Goal: Task Accomplishment & Management: Complete application form

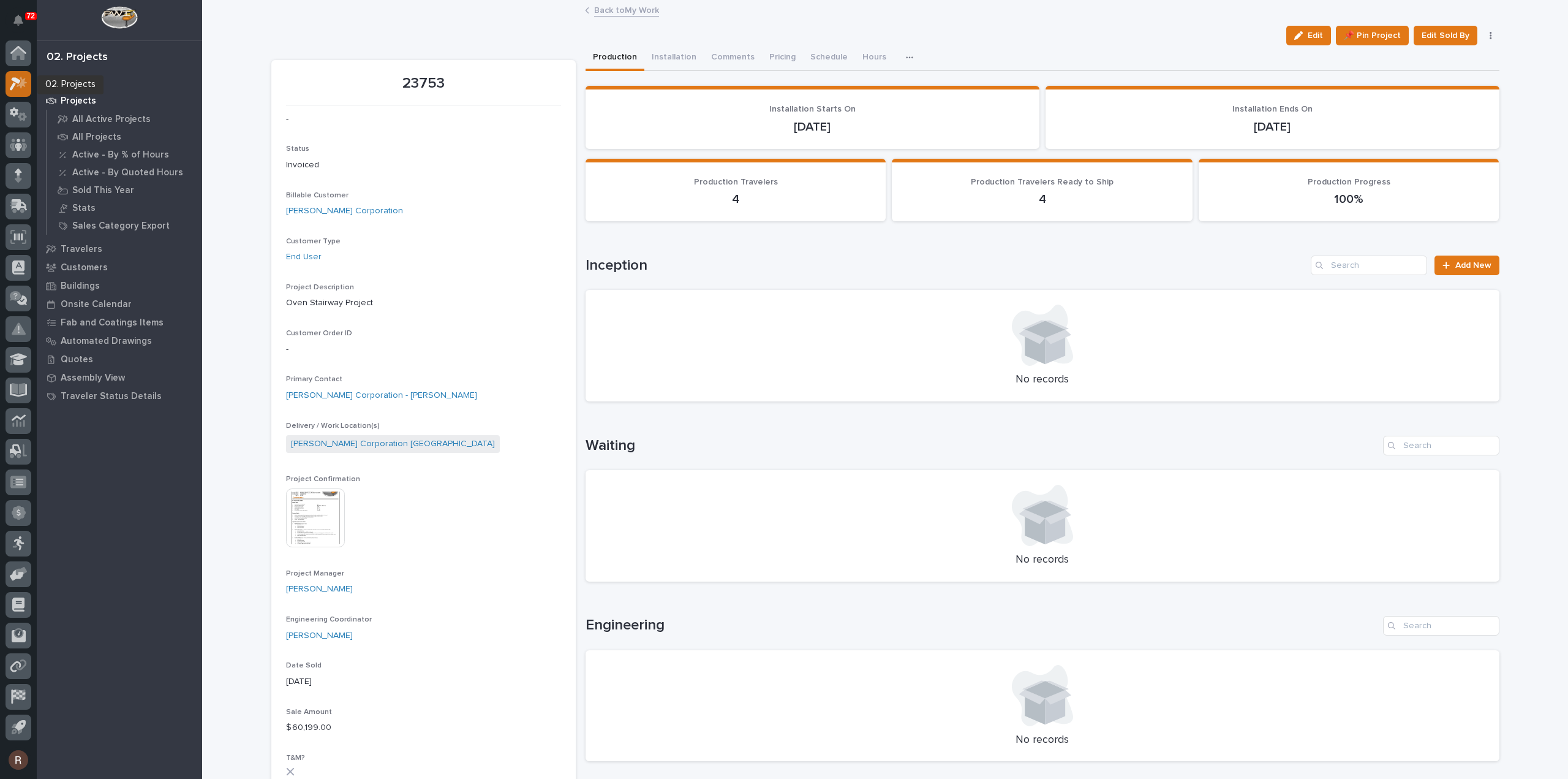
click at [18, 77] on icon at bounding box center [18, 84] width 18 height 14
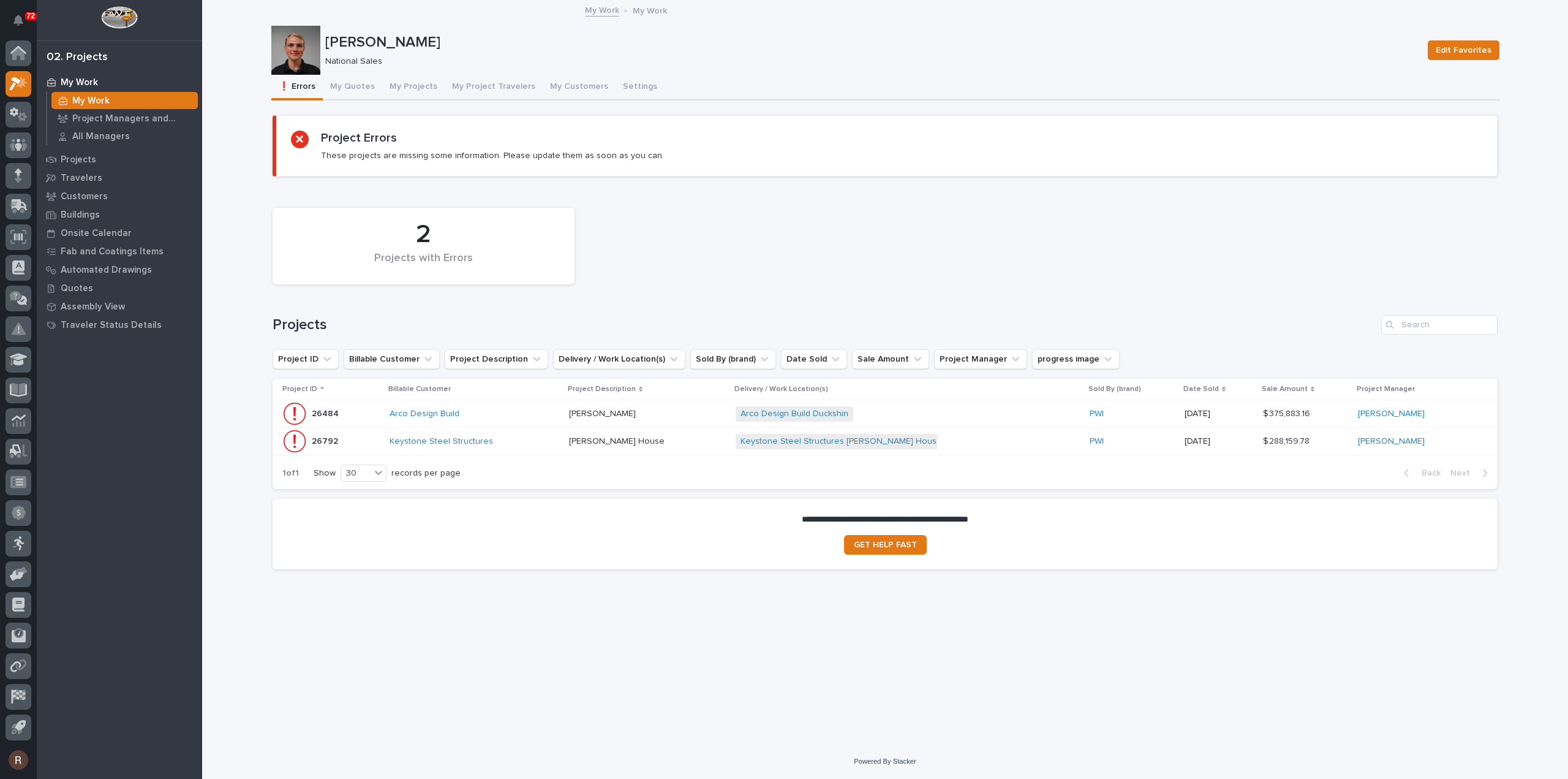
click at [877, 412] on div "Arco Design Build Duckshin + 0" at bounding box center [843, 414] width 214 height 15
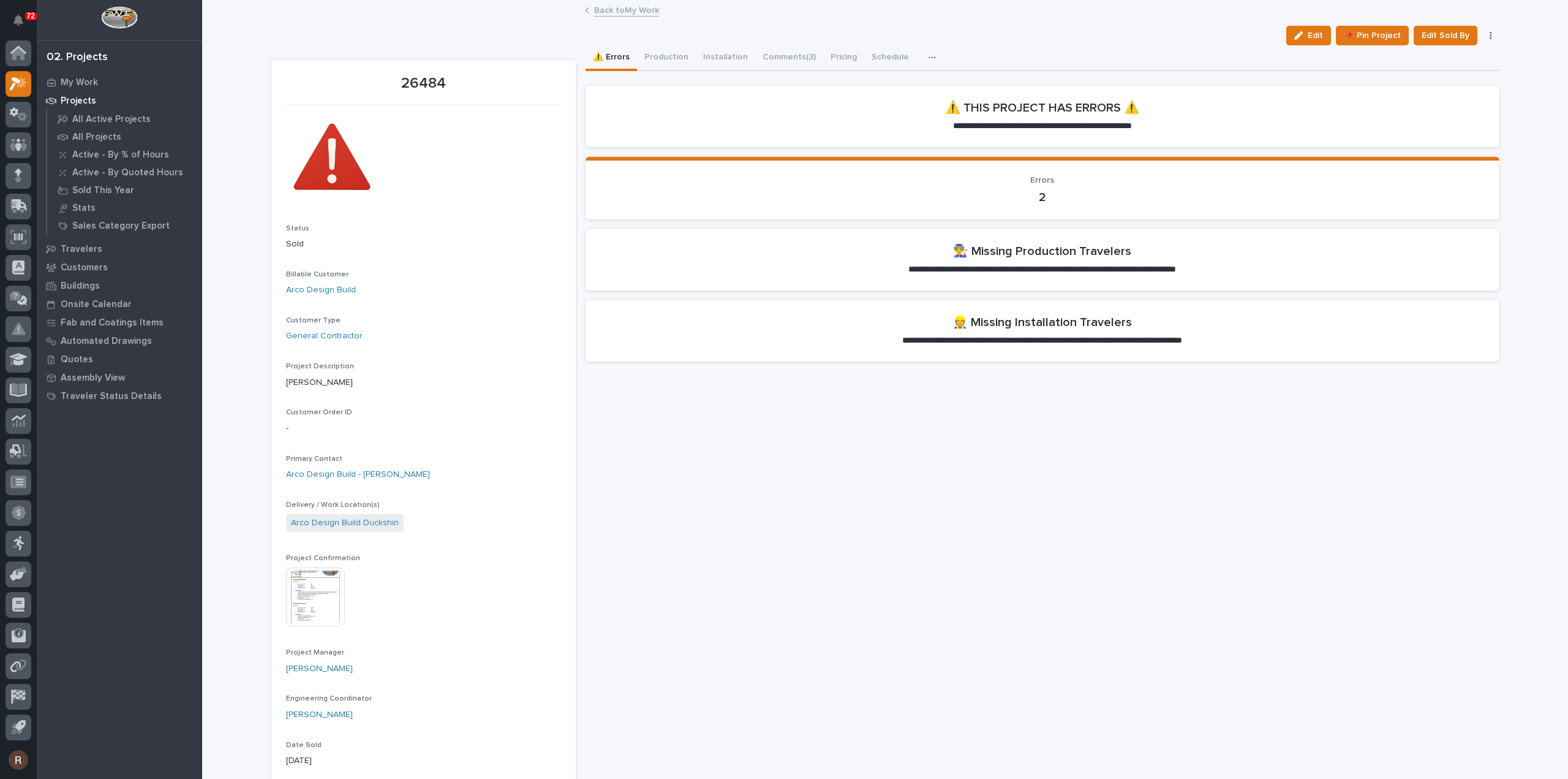
click at [639, 9] on link "Back to My Work" at bounding box center [626, 9] width 65 height 14
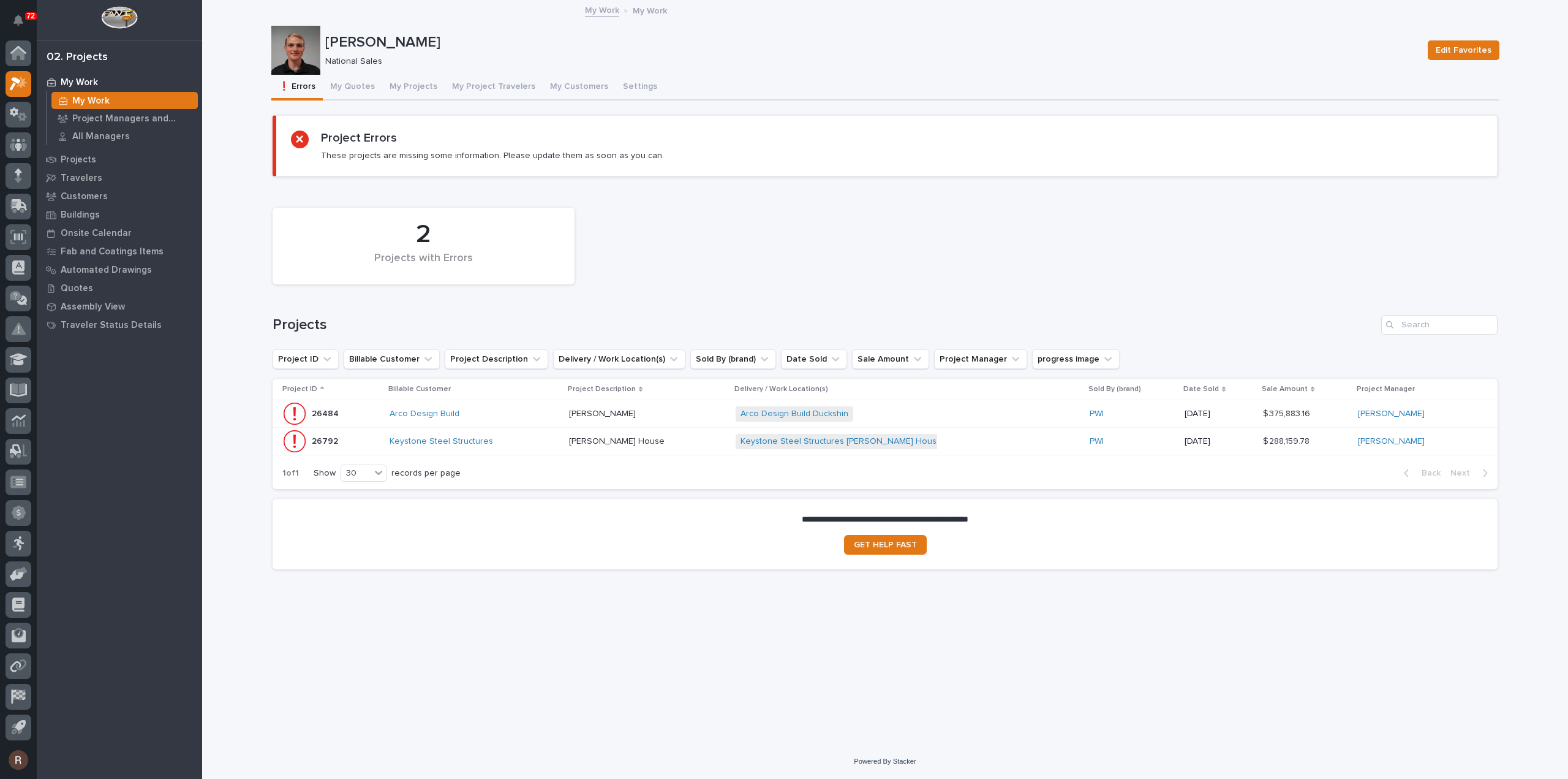
click at [646, 446] on p at bounding box center [647, 441] width 157 height 10
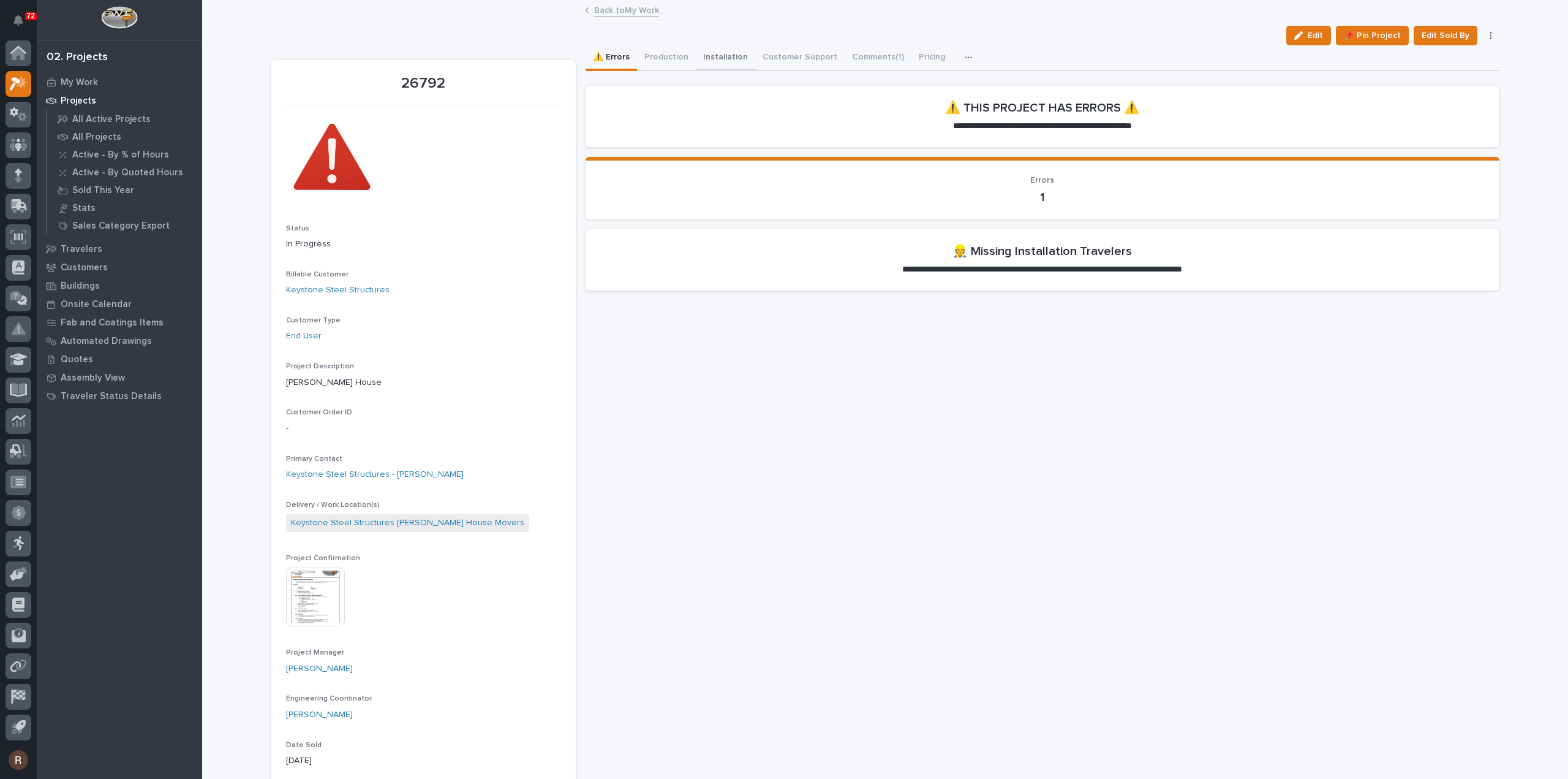
click at [725, 58] on button "Installation" at bounding box center [724, 57] width 59 height 25
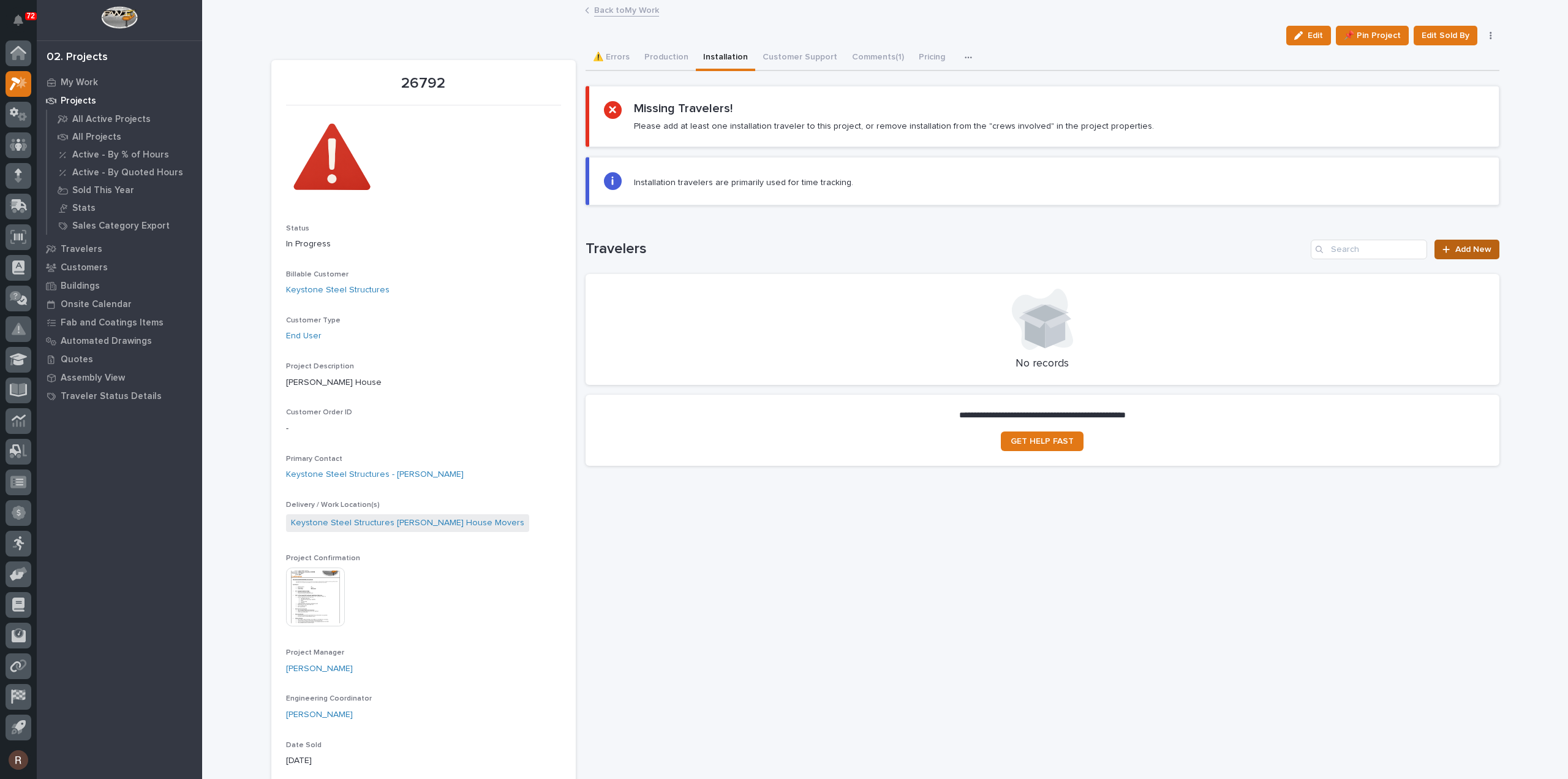
click at [1454, 242] on link "Add New" at bounding box center [1467, 249] width 65 height 20
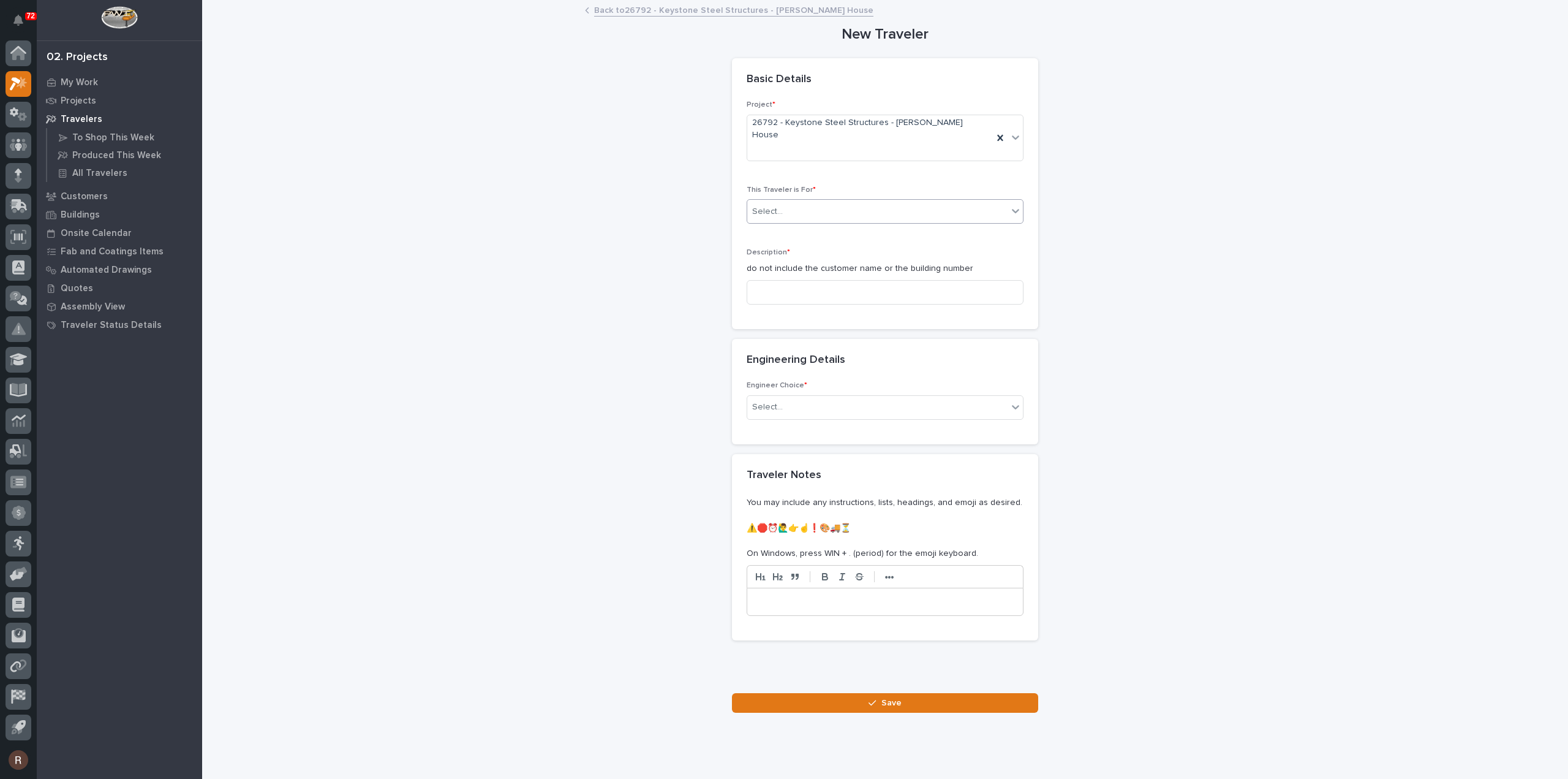
click at [764, 206] on div "Select..." at bounding box center [767, 212] width 31 height 13
click at [763, 214] on span "Production" at bounding box center [770, 210] width 47 height 13
click at [765, 280] on input at bounding box center [885, 292] width 277 height 24
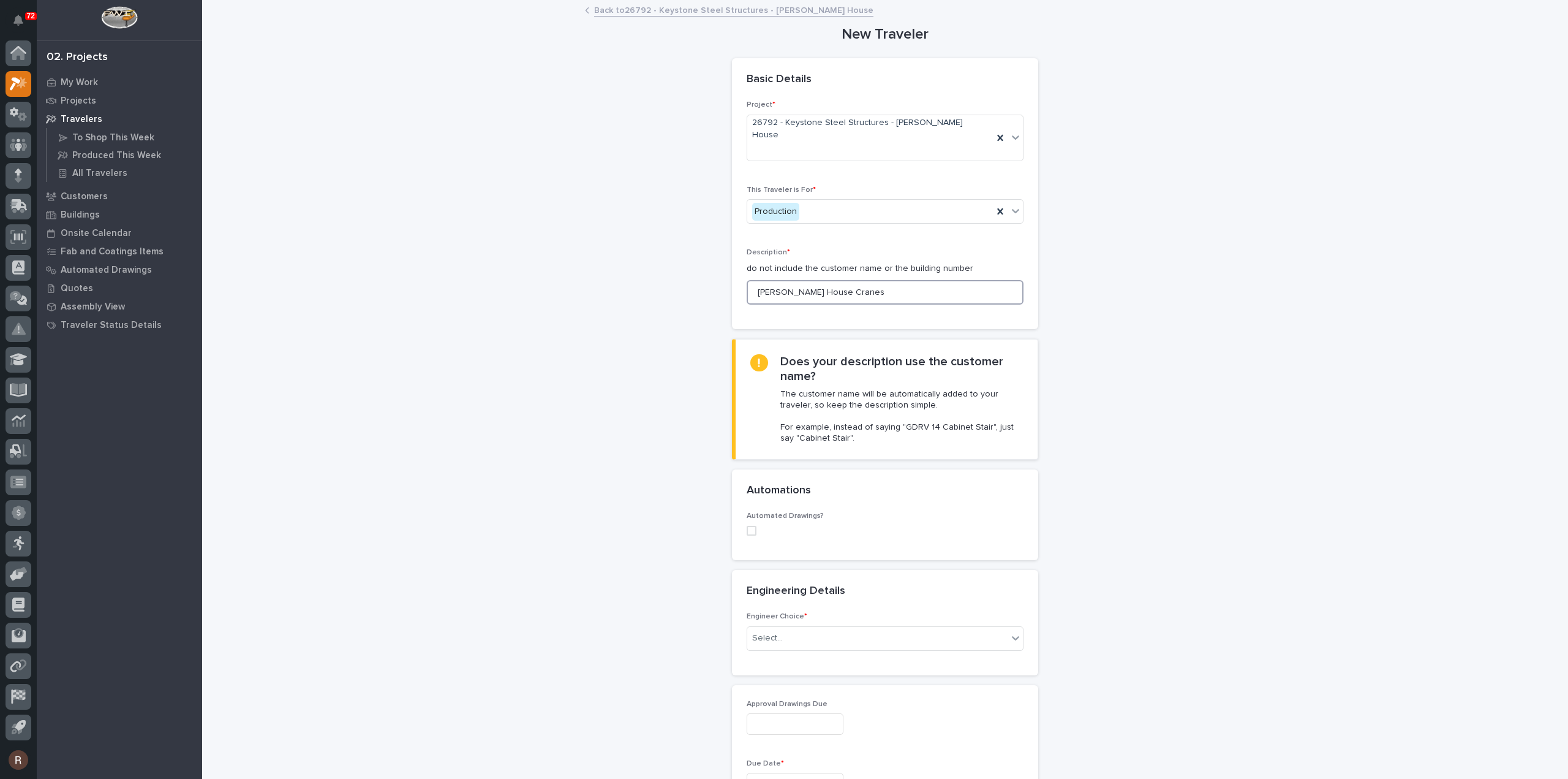
scroll to position [61, 0]
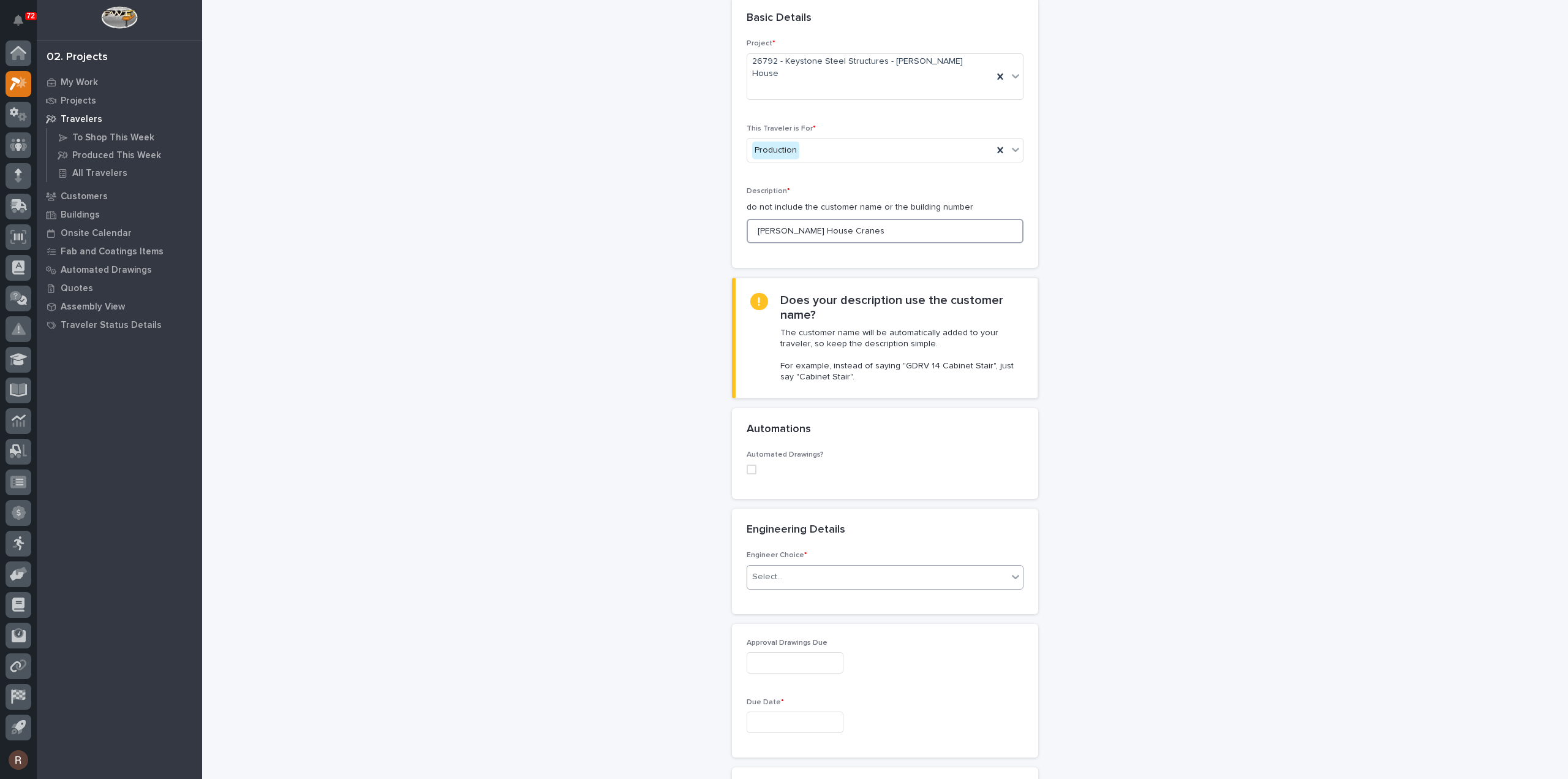
type input "[PERSON_NAME] House Cranes"
click at [784, 571] on div at bounding box center [784, 577] width 1 height 13
click at [773, 591] on div "I want my coordinator to choose an engineer" at bounding box center [880, 597] width 276 height 22
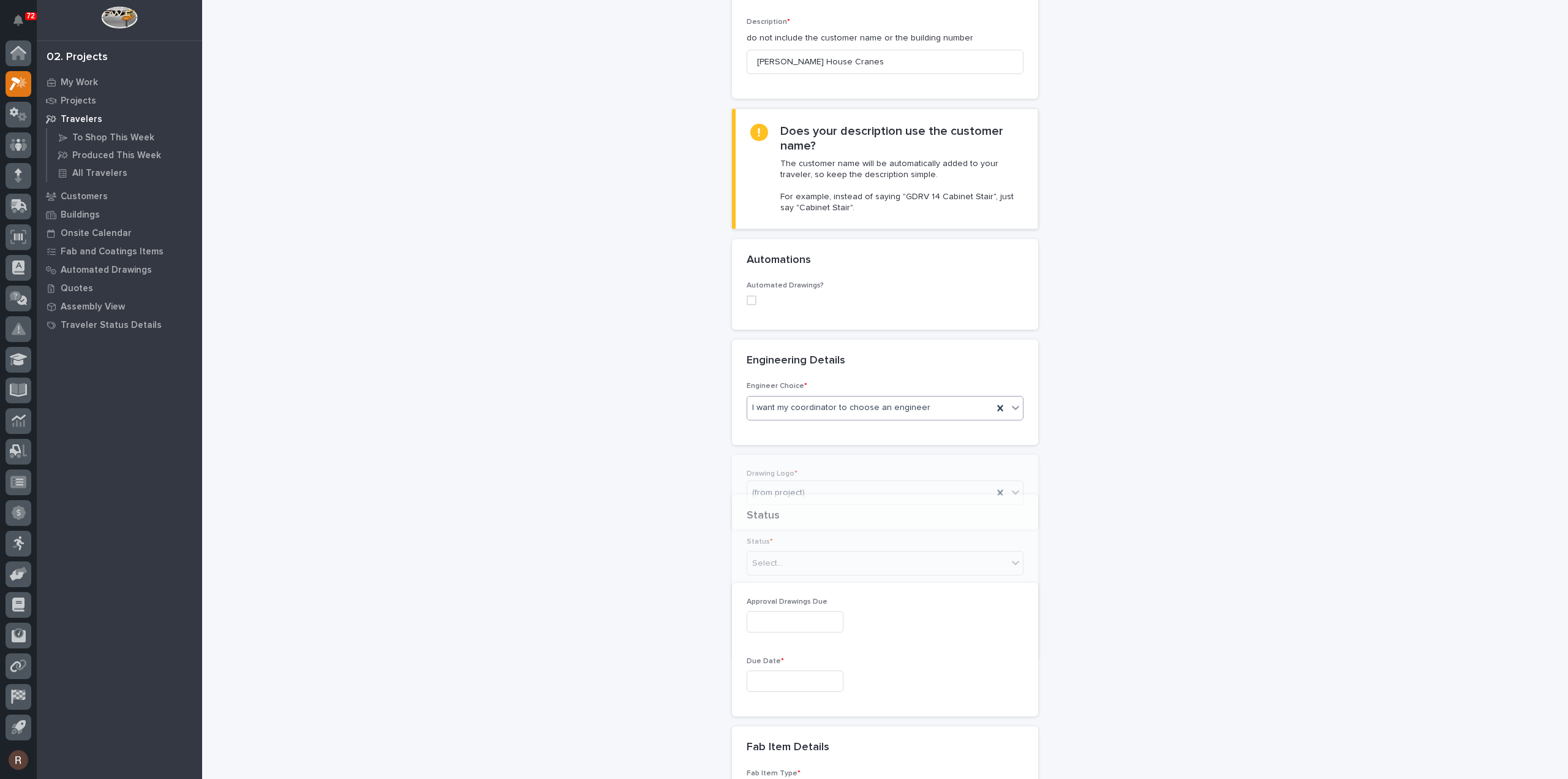
scroll to position [252, 0]
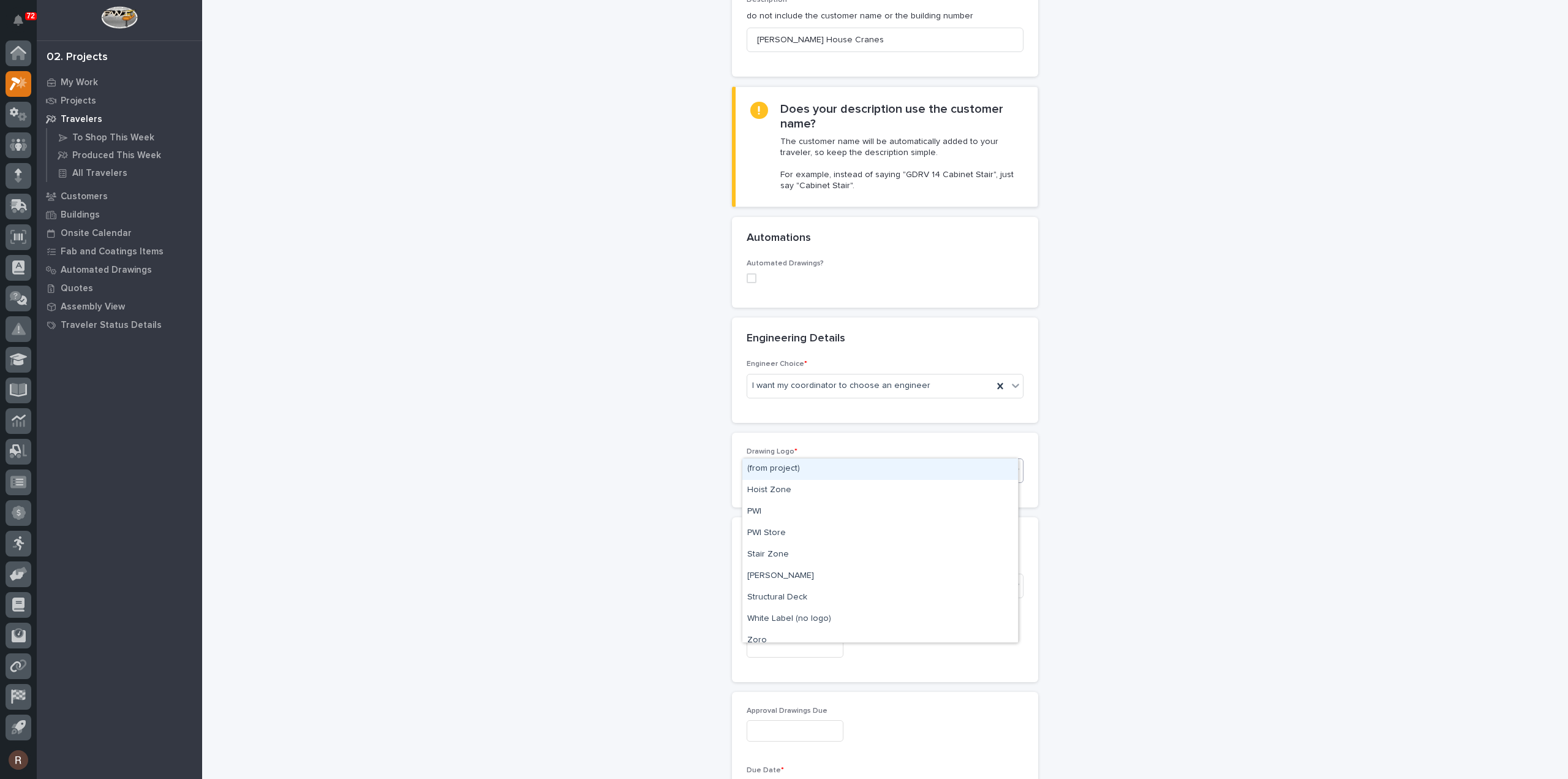
click at [802, 461] on div "(from project)" at bounding box center [870, 471] width 246 height 21
click at [772, 512] on div "PWI" at bounding box center [880, 512] width 276 height 22
click at [774, 573] on div "Status * Select..." at bounding box center [885, 584] width 277 height 48
click at [767, 579] on div "Select..." at bounding box center [767, 586] width 31 height 13
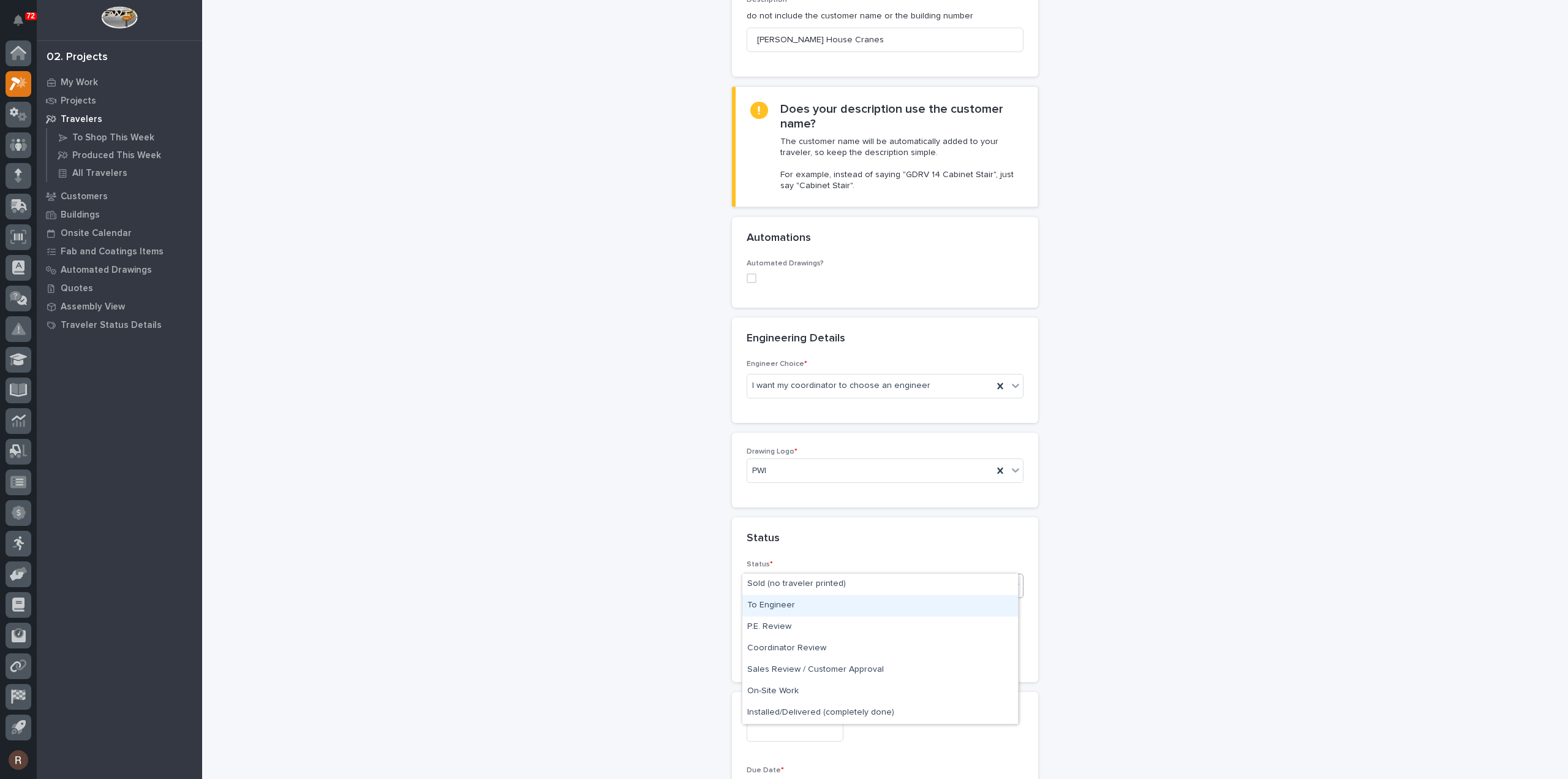
click at [784, 605] on div "To Engineer" at bounding box center [880, 605] width 276 height 22
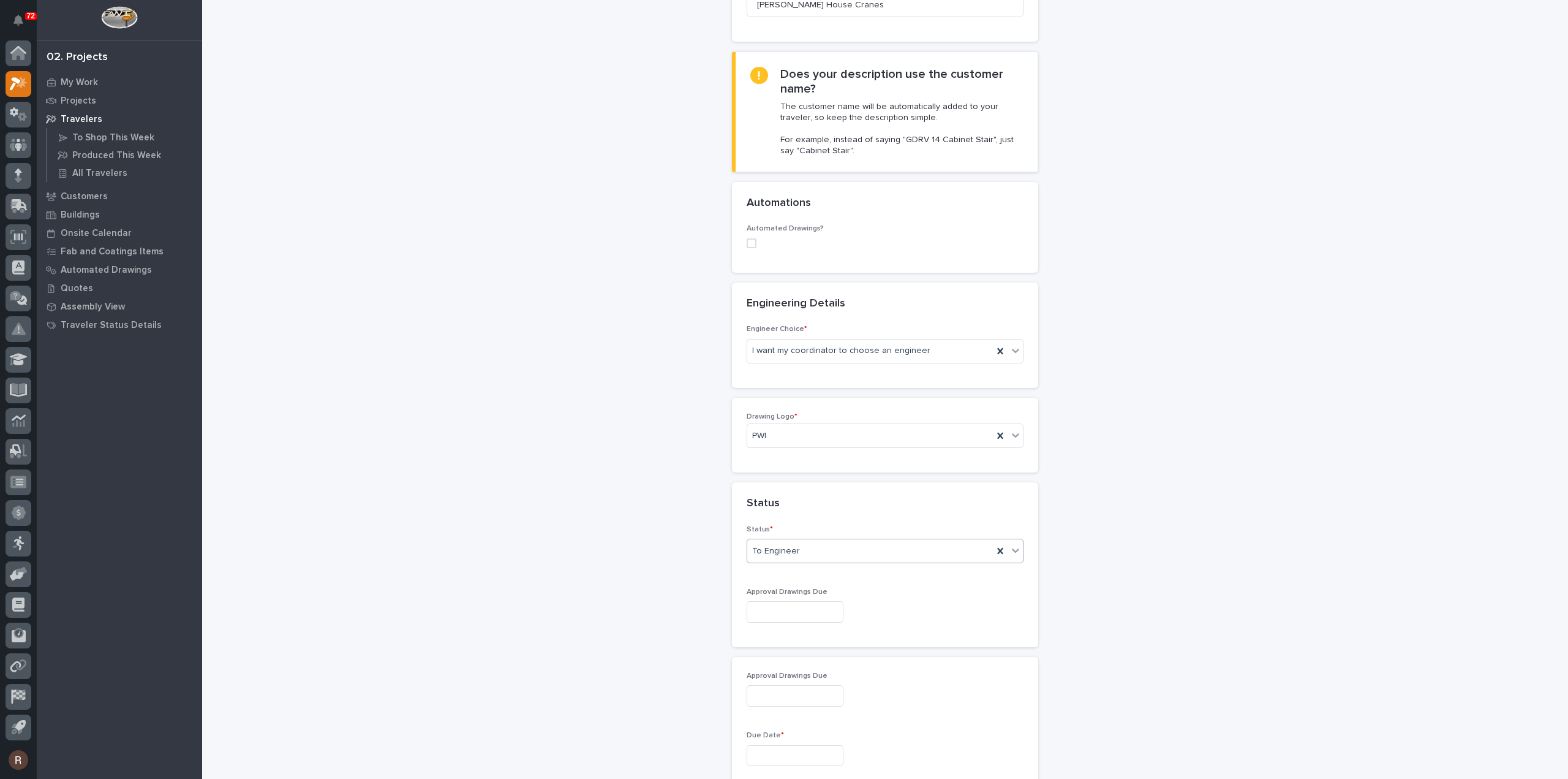
scroll to position [306, 0]
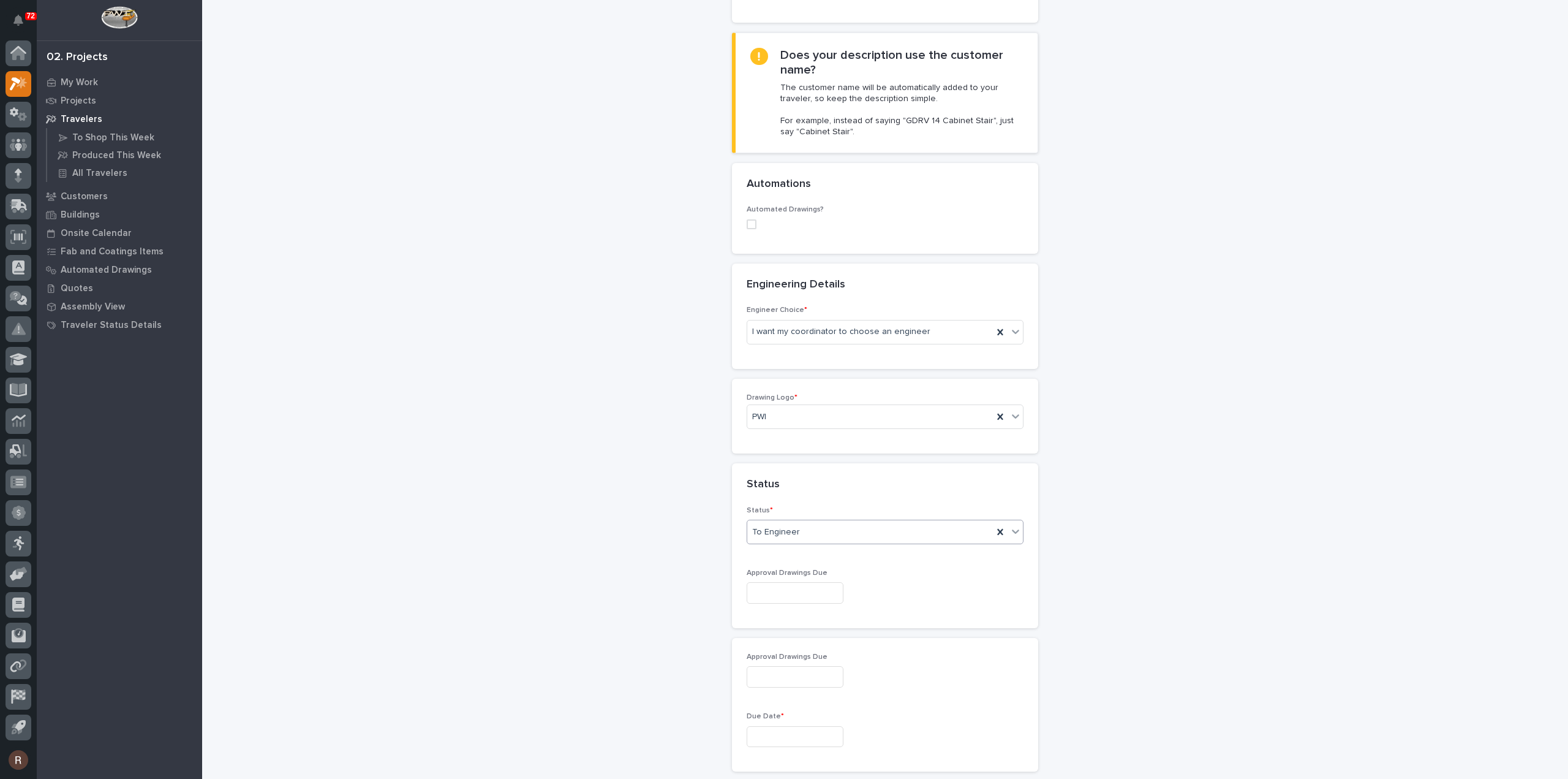
click at [786, 582] on input "text" at bounding box center [795, 592] width 97 height 22
click at [847, 374] on span "Next Month" at bounding box center [847, 377] width 0 height 16
click at [752, 430] on div "27" at bounding box center [747, 428] width 17 height 17
type input "**********"
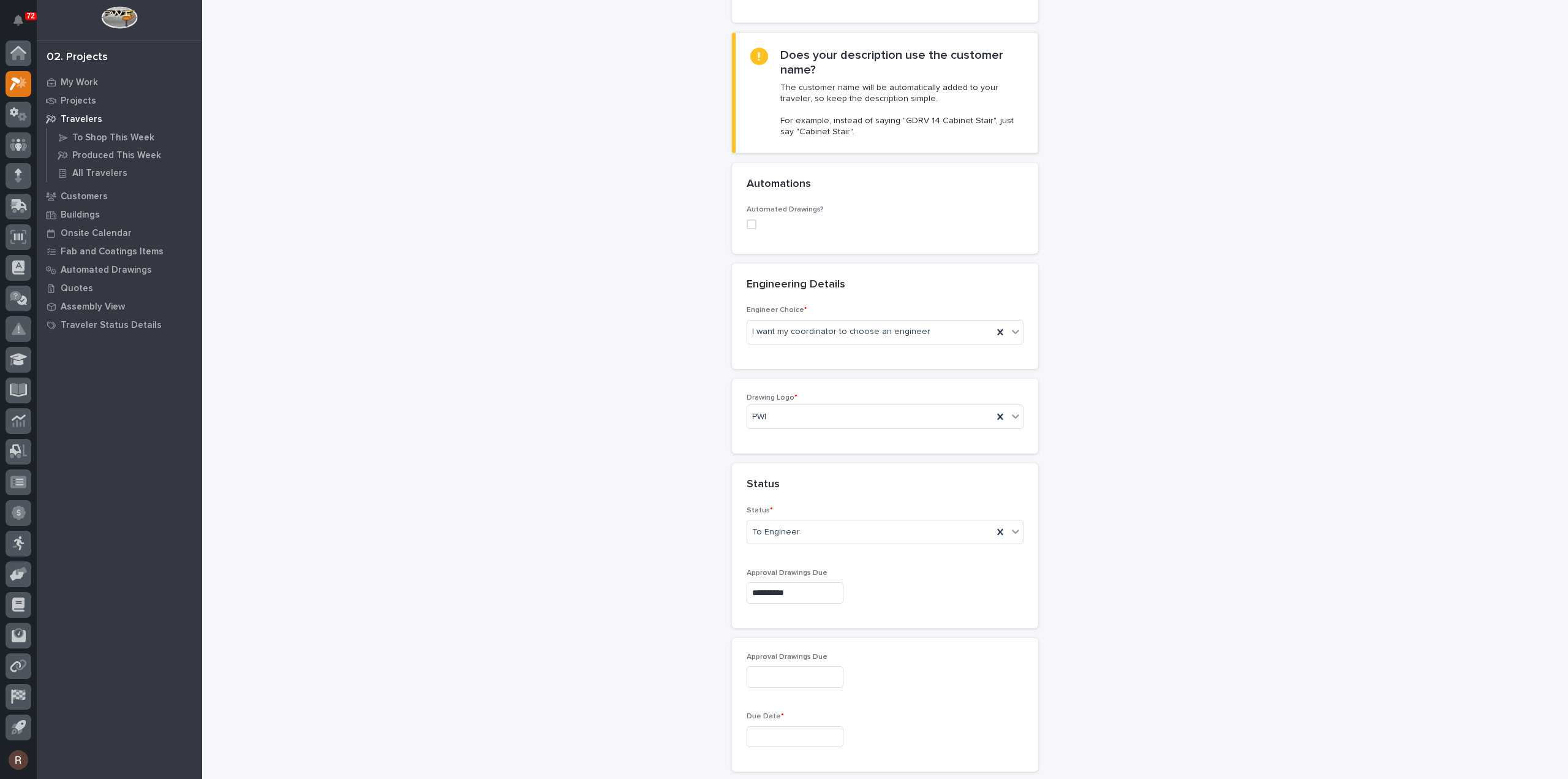
type input "**********"
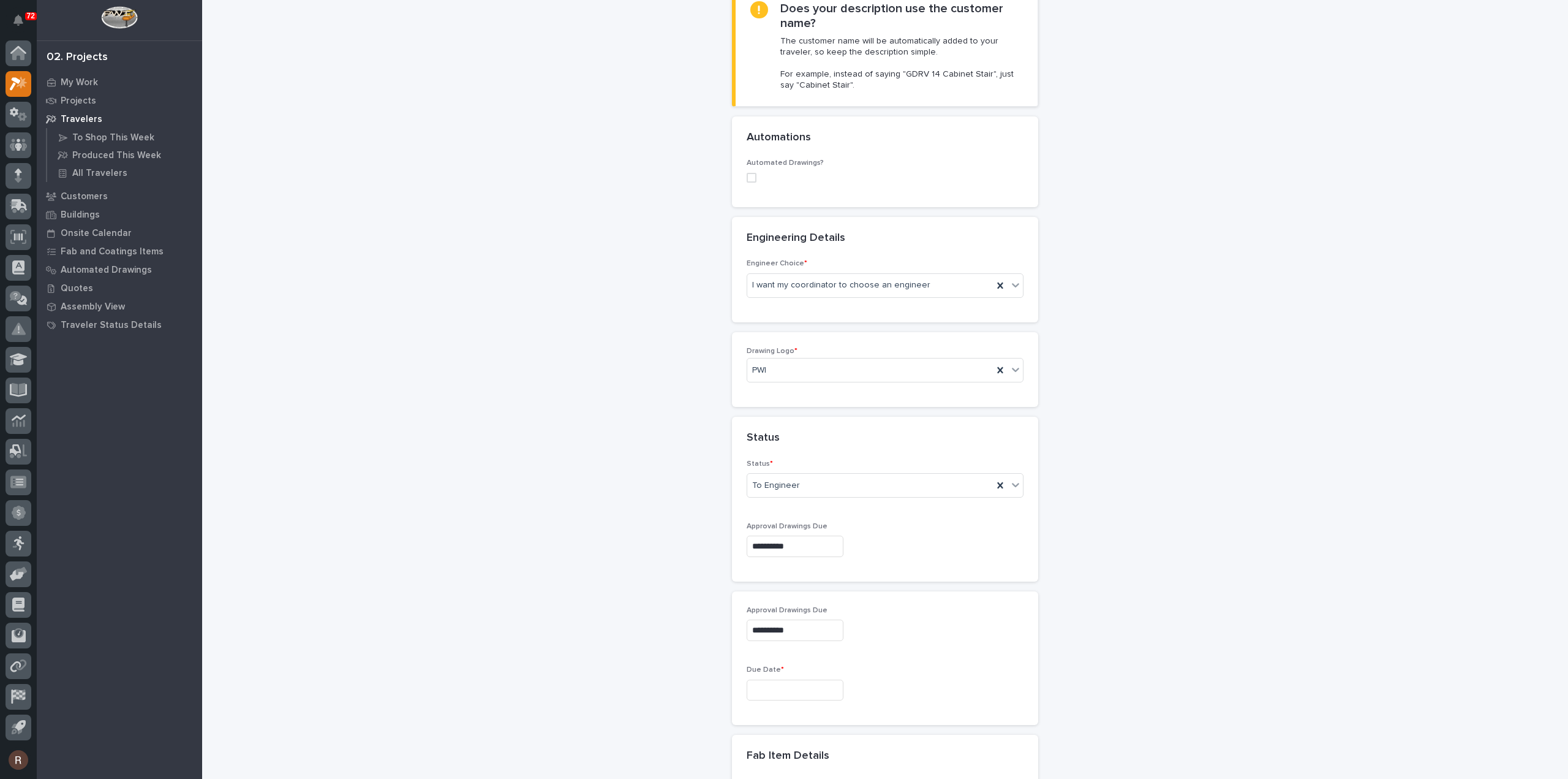
scroll to position [490, 0]
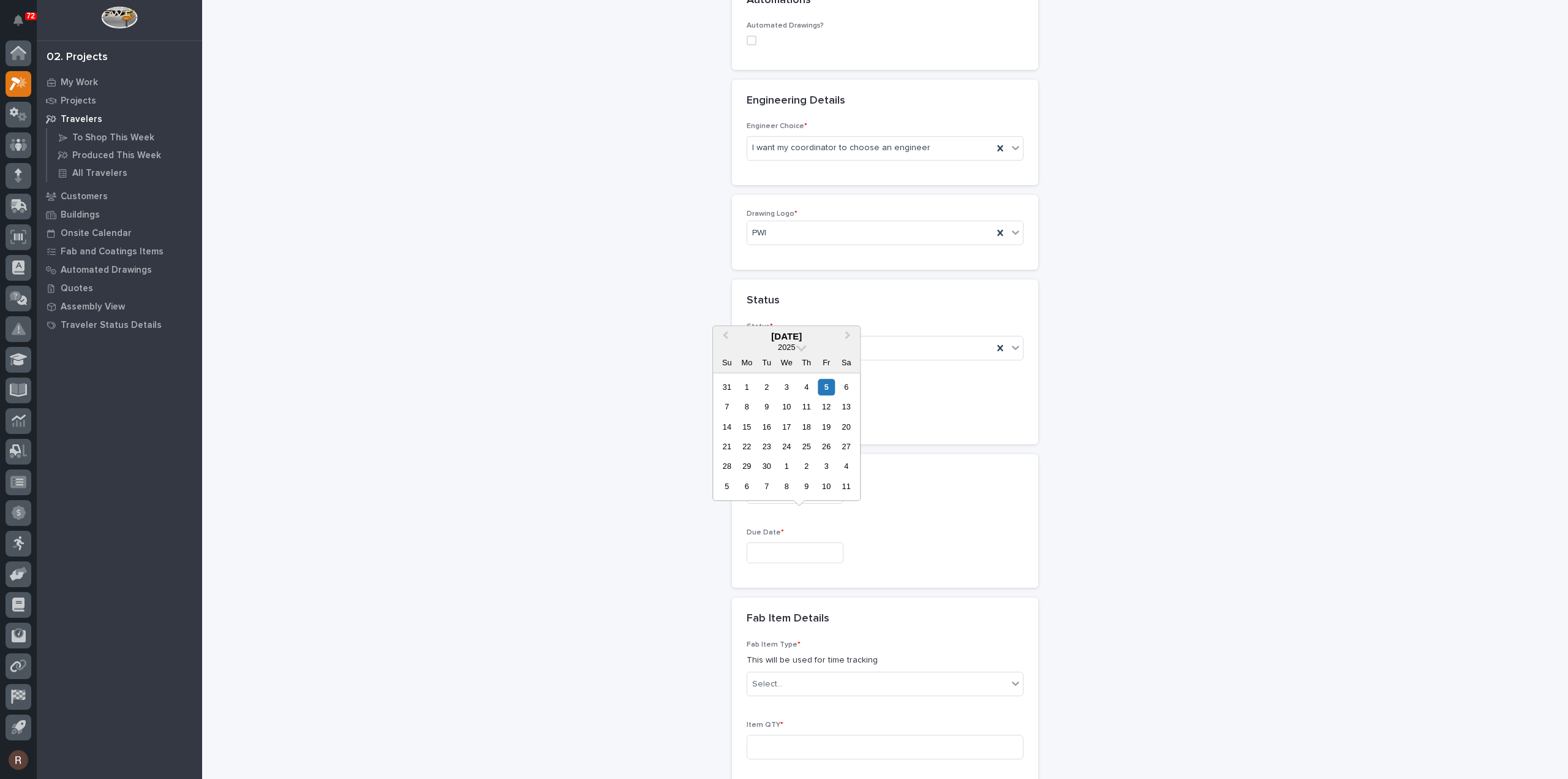
click at [776, 542] on input "text" at bounding box center [795, 553] width 97 height 22
click at [847, 336] on span "Next Month" at bounding box center [847, 336] width 0 height 16
click at [752, 431] on div "10" at bounding box center [747, 427] width 17 height 17
type input "**********"
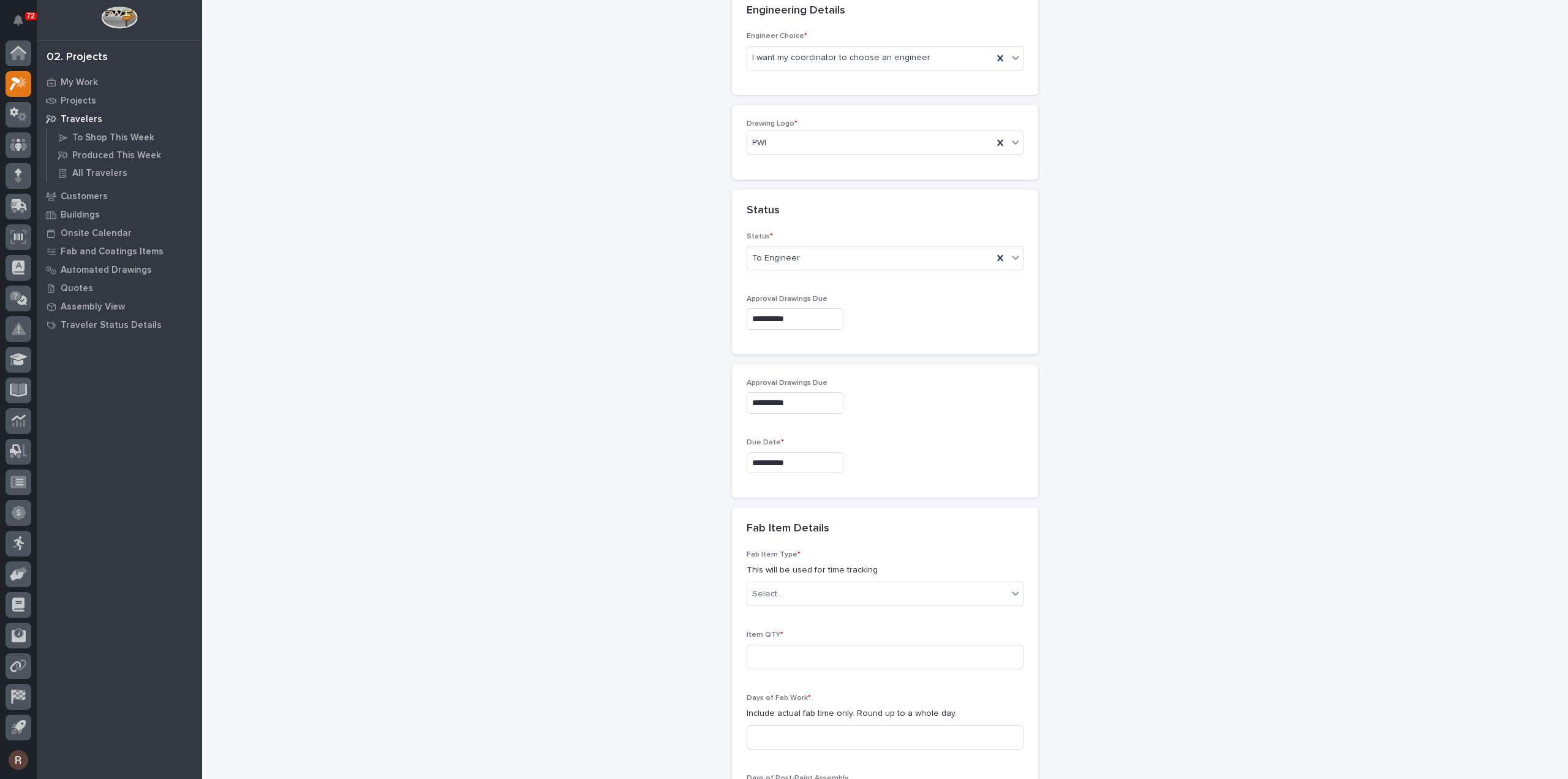
scroll to position [796, 0]
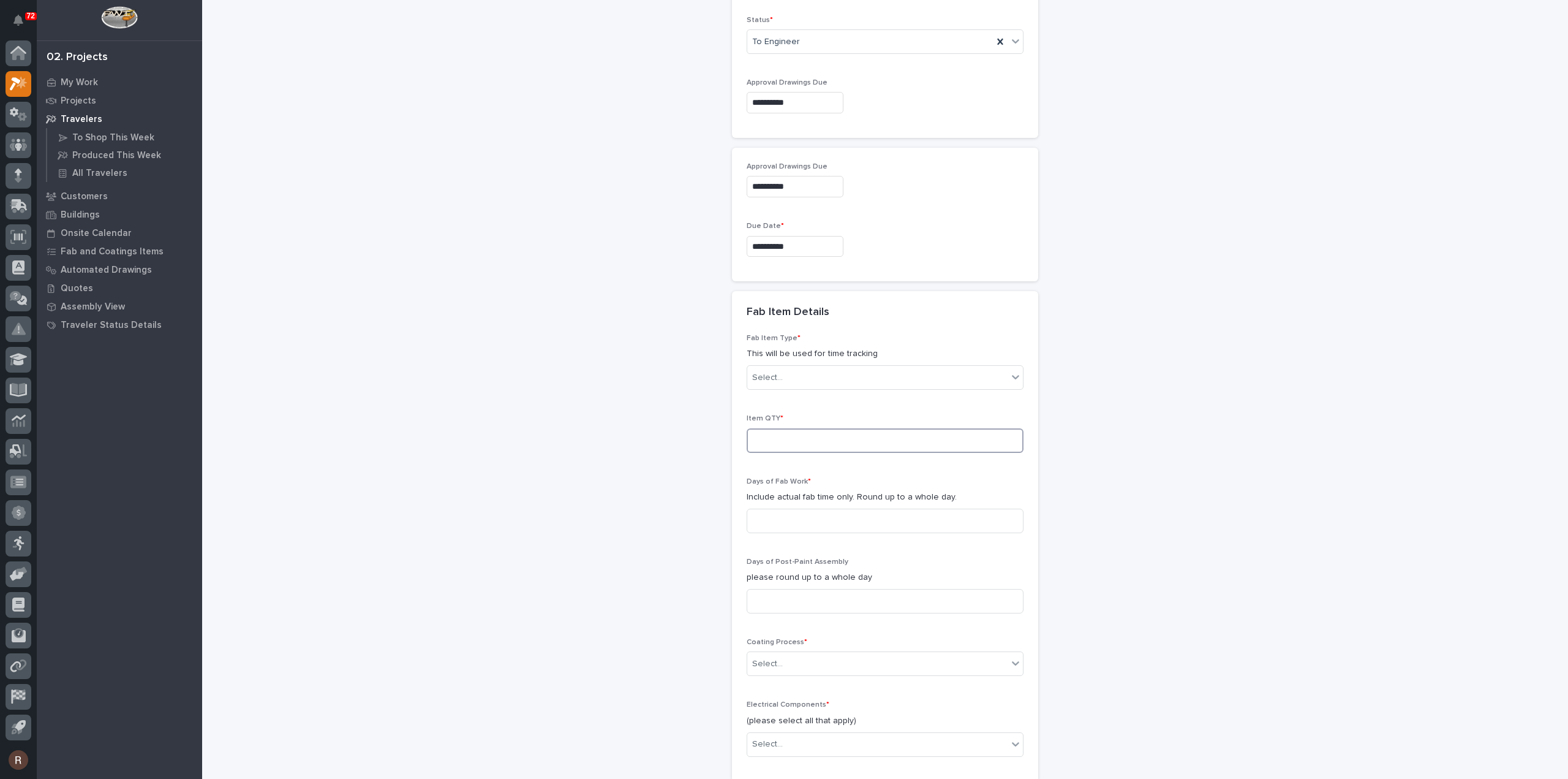
click at [796, 428] on input at bounding box center [885, 440] width 277 height 24
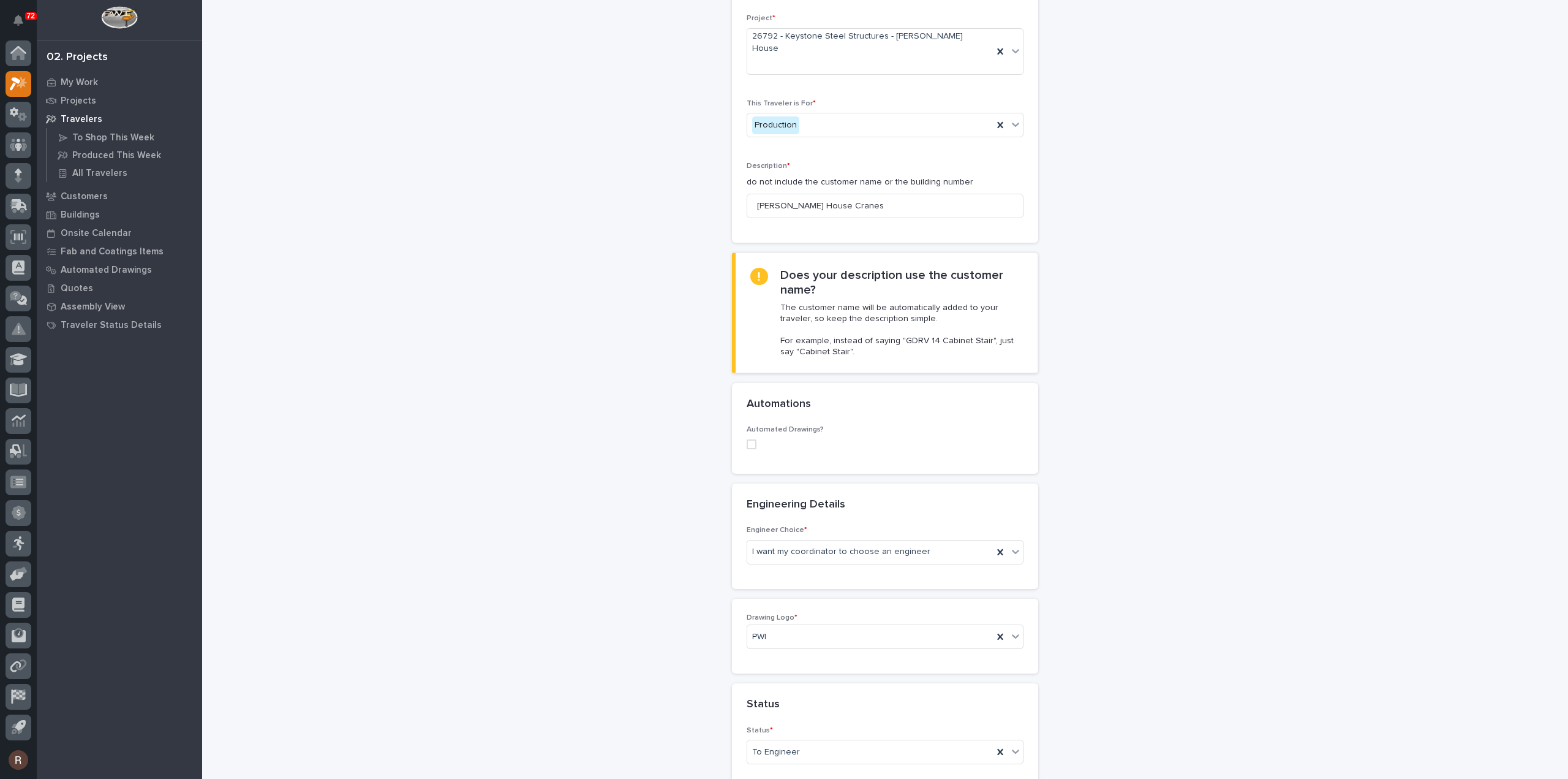
scroll to position [0, 0]
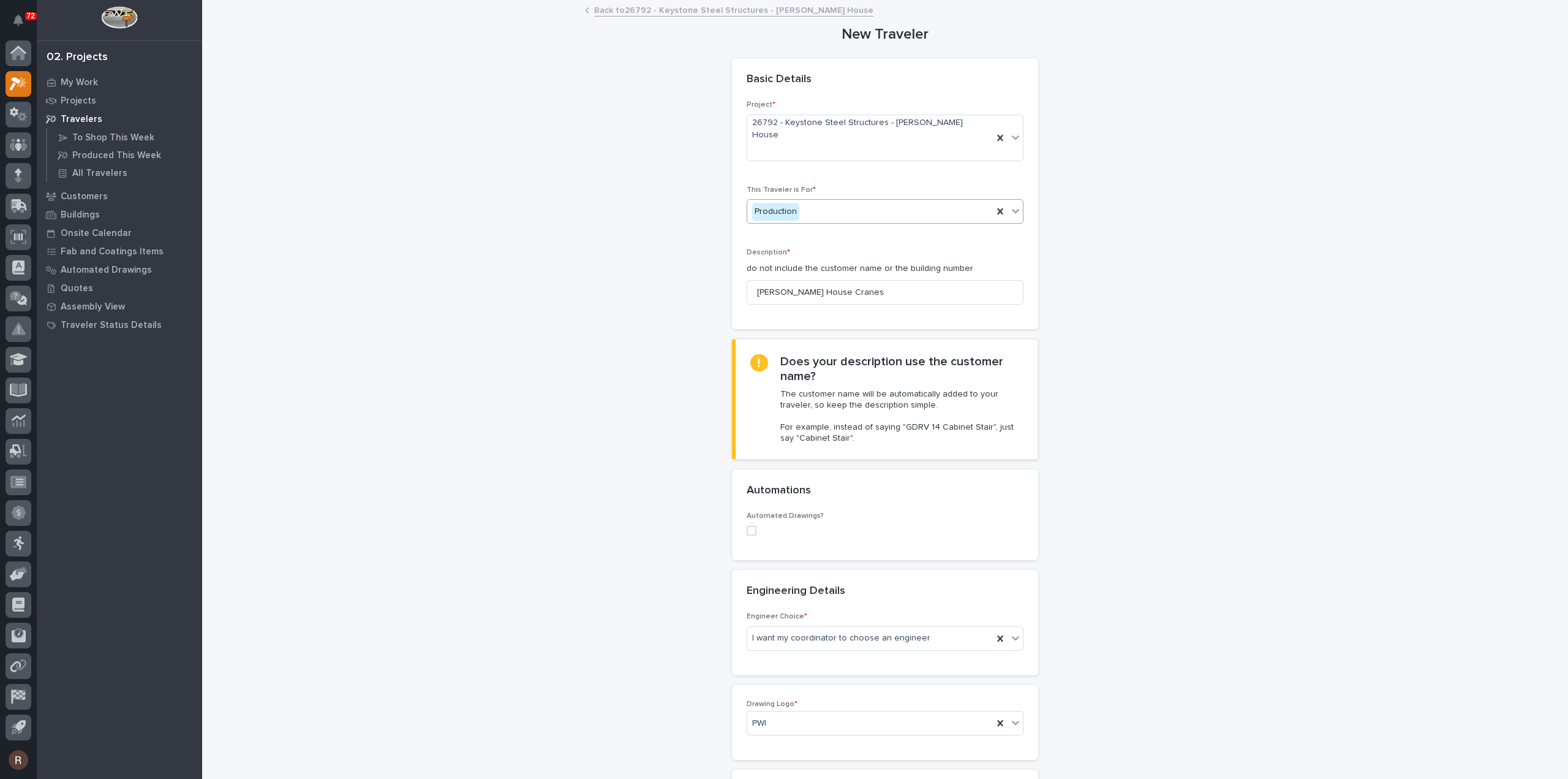
click at [842, 199] on div "Production" at bounding box center [885, 211] width 277 height 24
click at [814, 237] on div "Installation" at bounding box center [880, 233] width 276 height 22
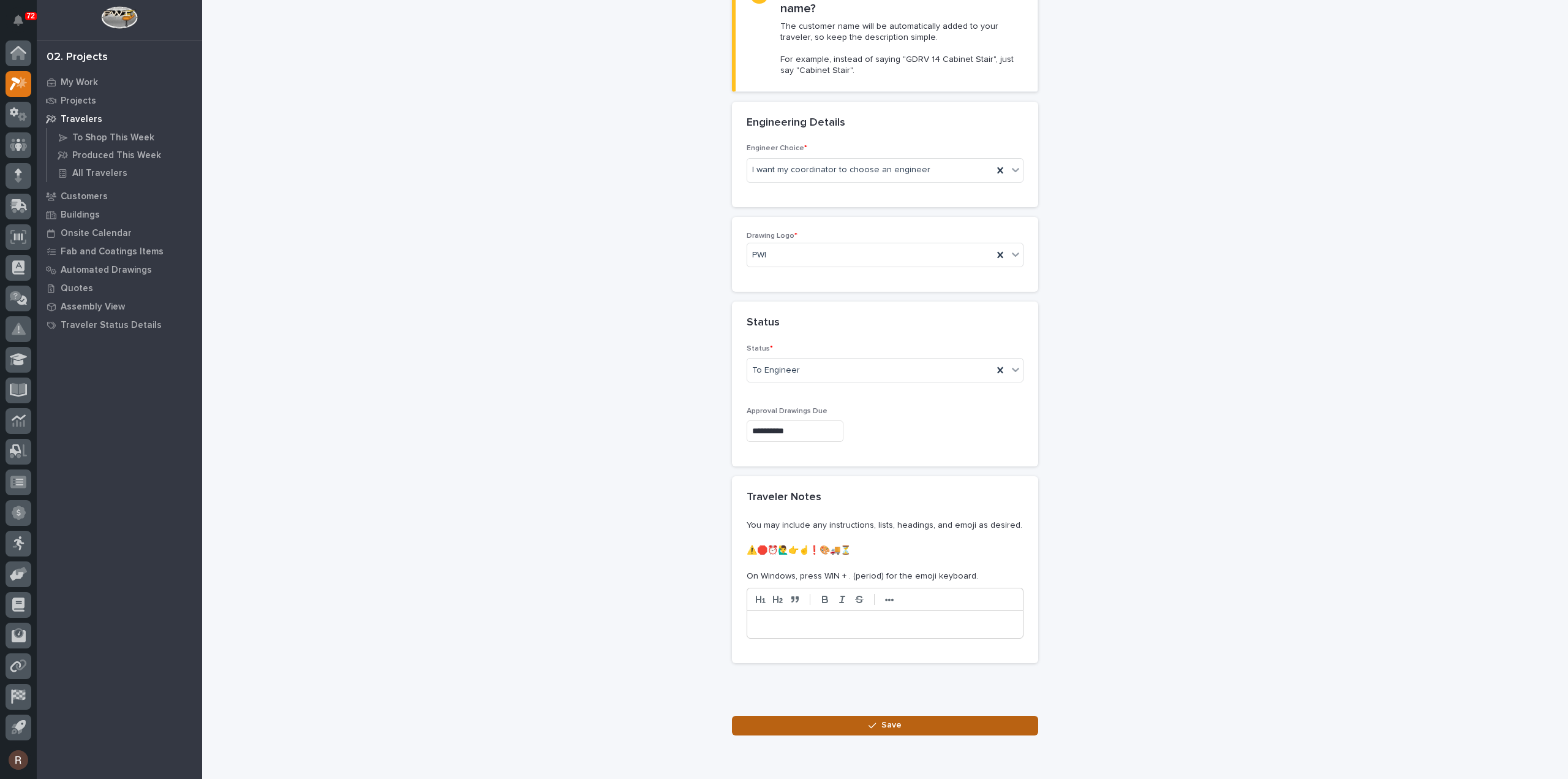
click at [869, 721] on icon "button" at bounding box center [873, 725] width 8 height 8
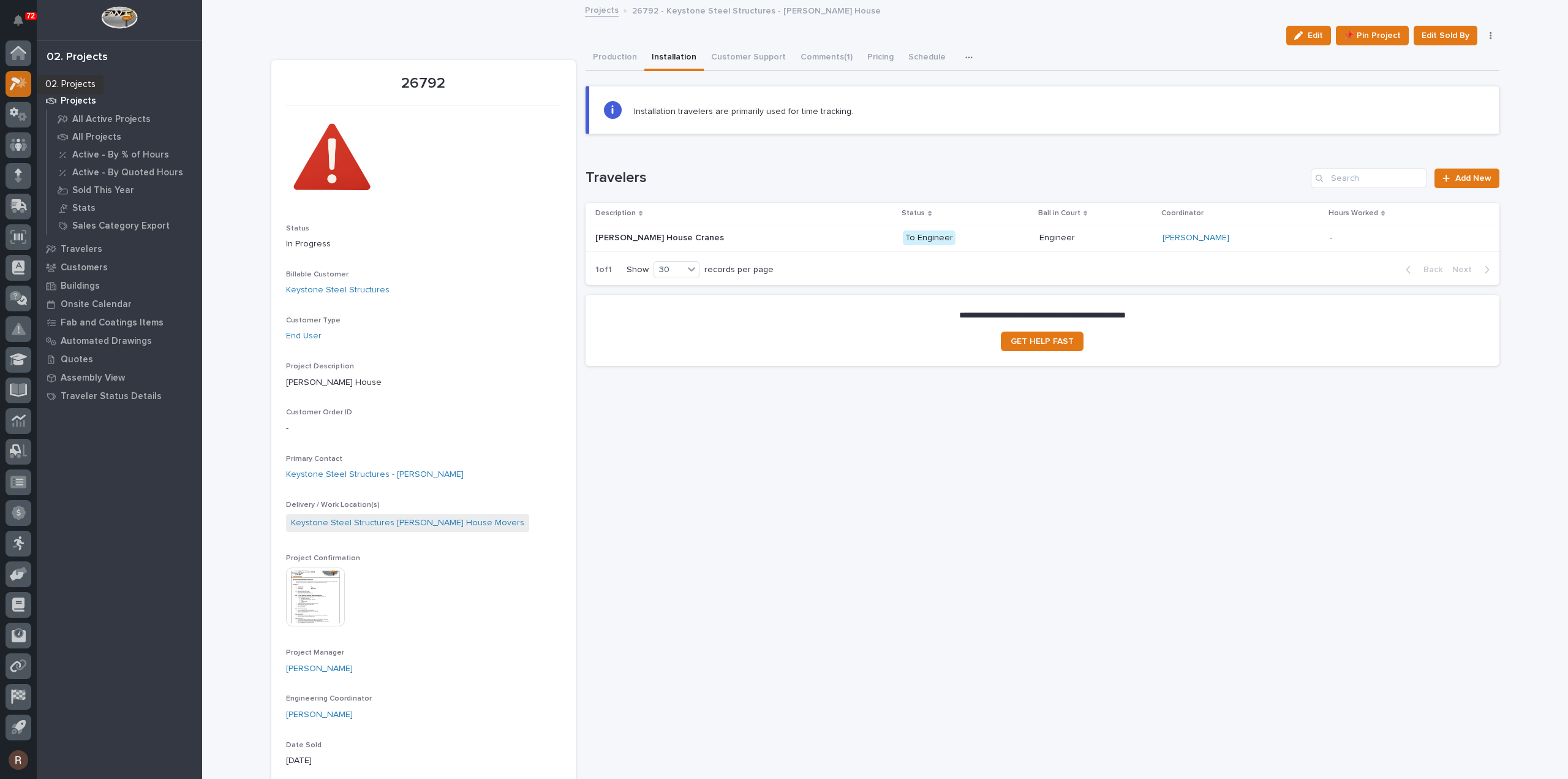
click at [8, 78] on div at bounding box center [18, 84] width 25 height 25
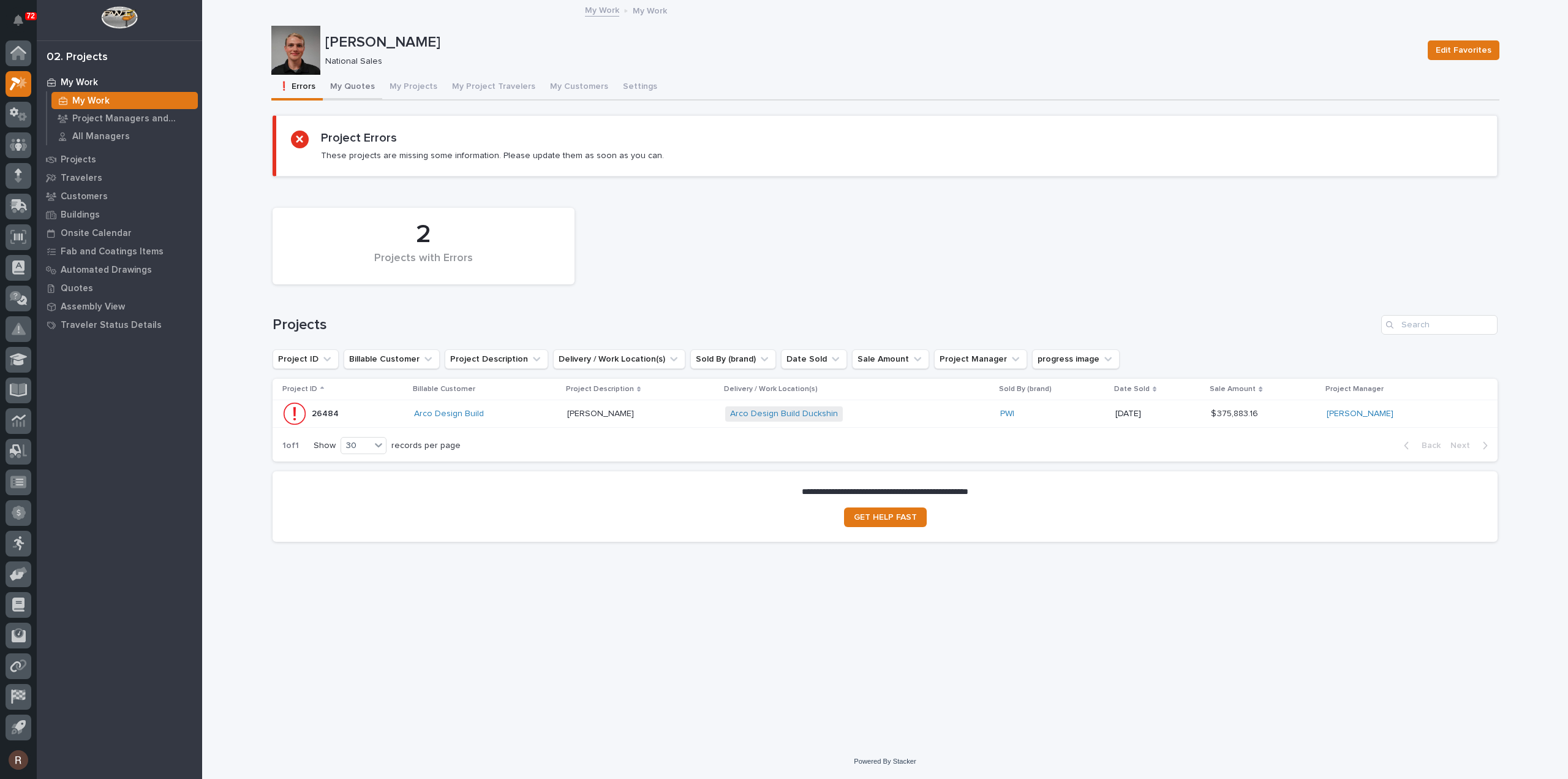
click at [362, 85] on button "My Quotes" at bounding box center [352, 87] width 59 height 25
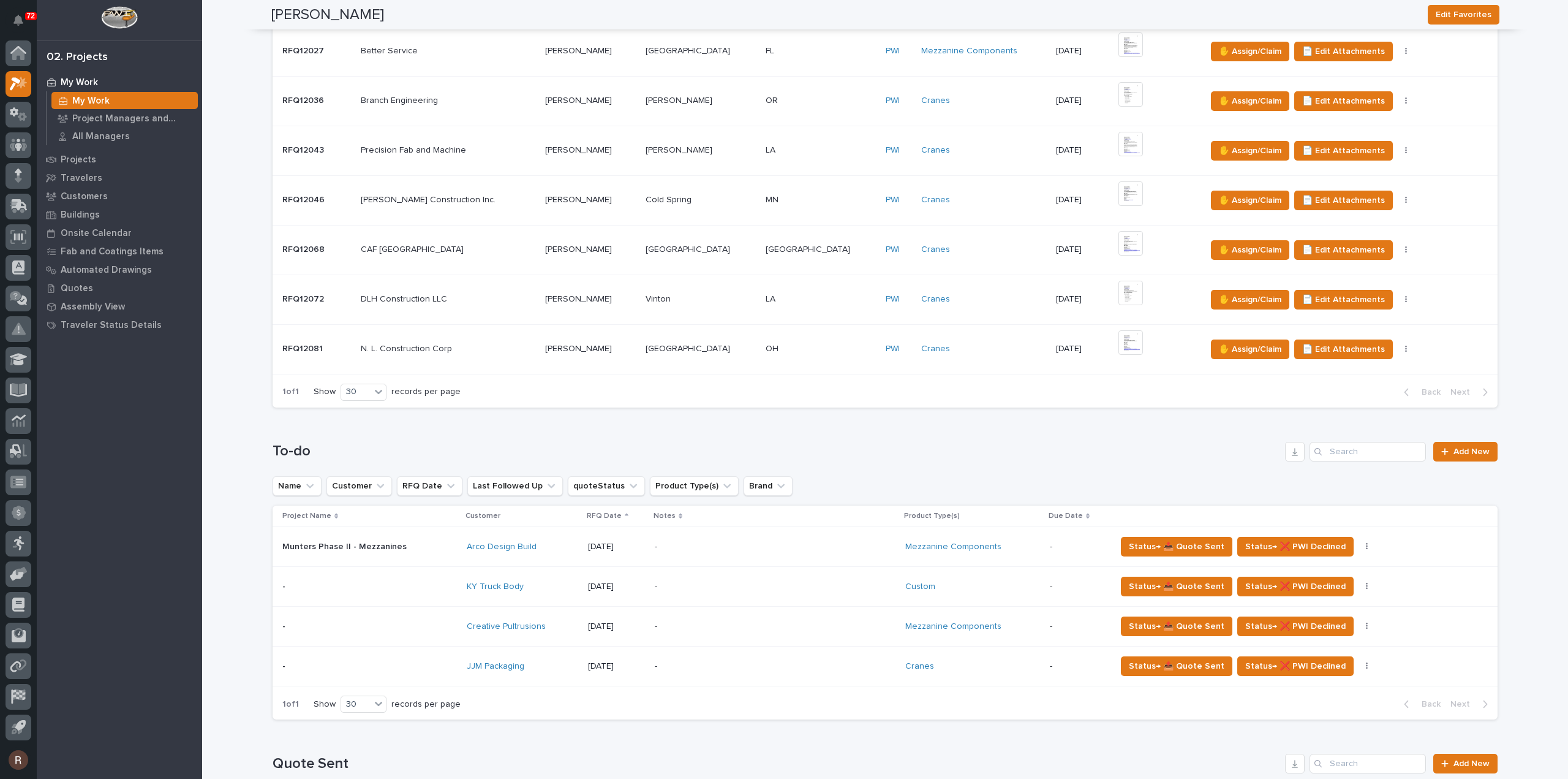
scroll to position [368, 0]
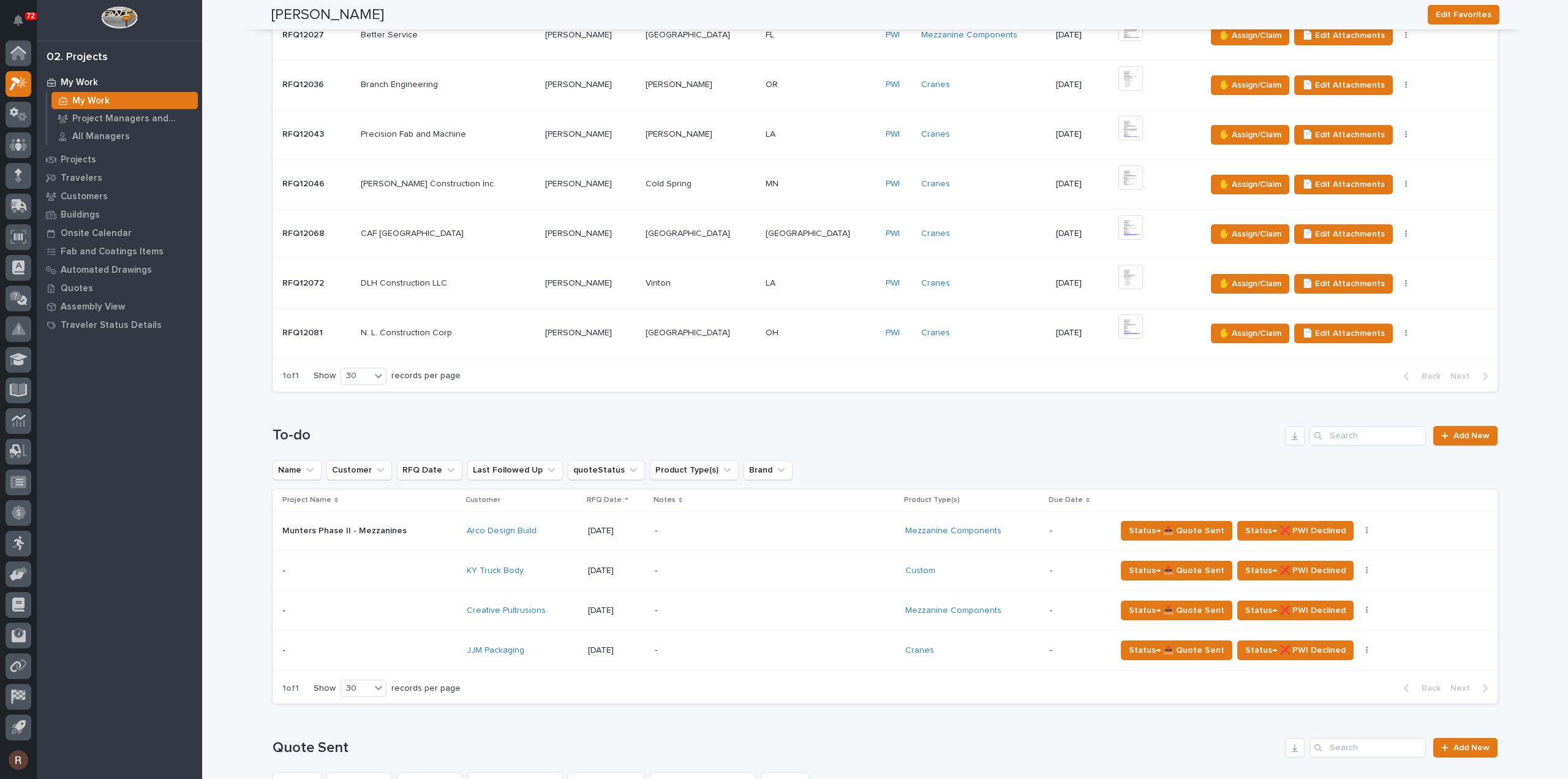
click at [533, 657] on div "JJM Packaging" at bounding box center [522, 650] width 112 height 21
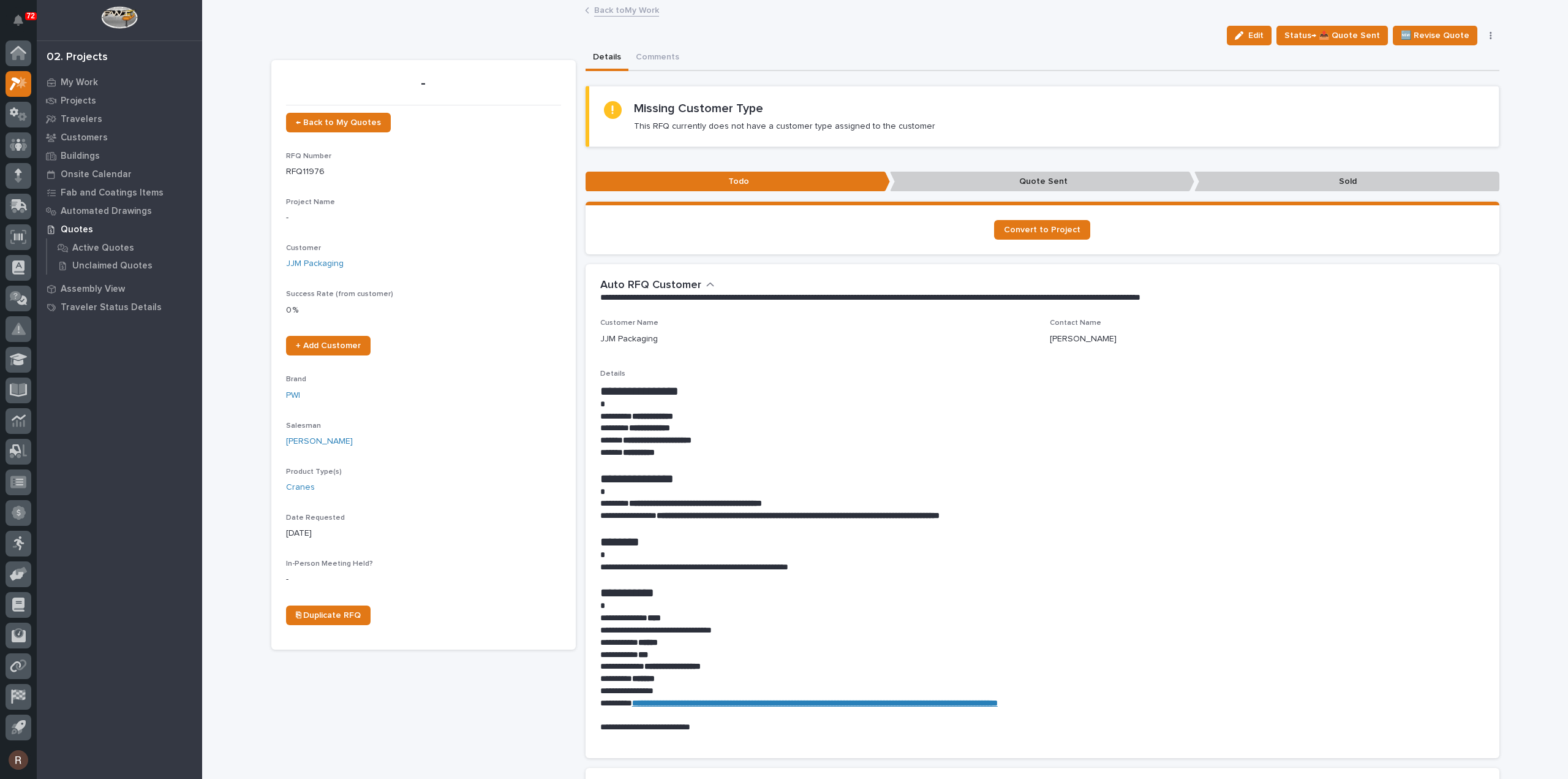
click at [627, 9] on link "Back to My Work" at bounding box center [626, 9] width 65 height 14
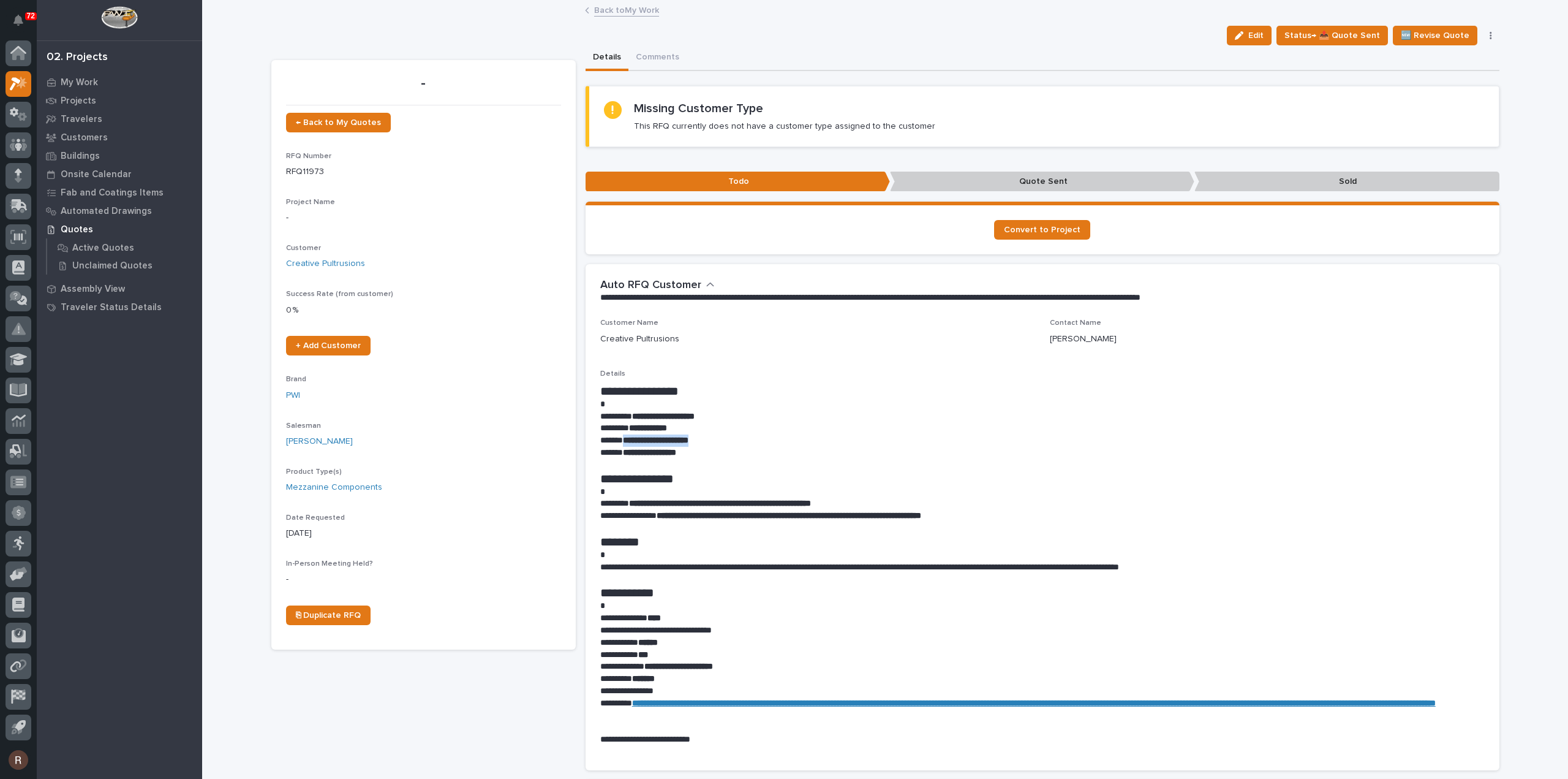
drag, startPoint x: 619, startPoint y: 439, endPoint x: 689, endPoint y: 447, distance: 70.5
click at [729, 443] on p "**********" at bounding box center [1043, 440] width 884 height 12
copy strong "**********"
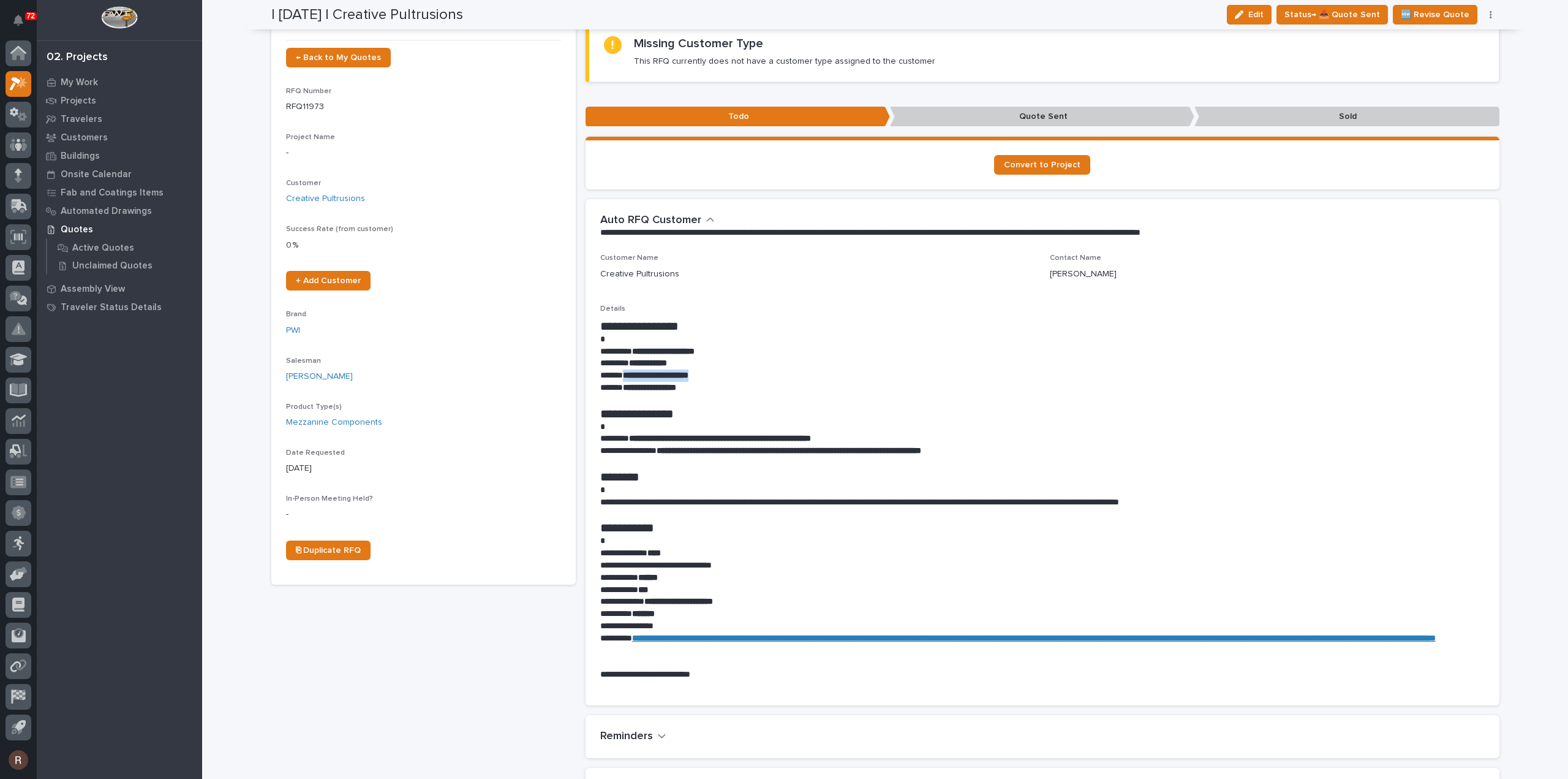
scroll to position [61, 0]
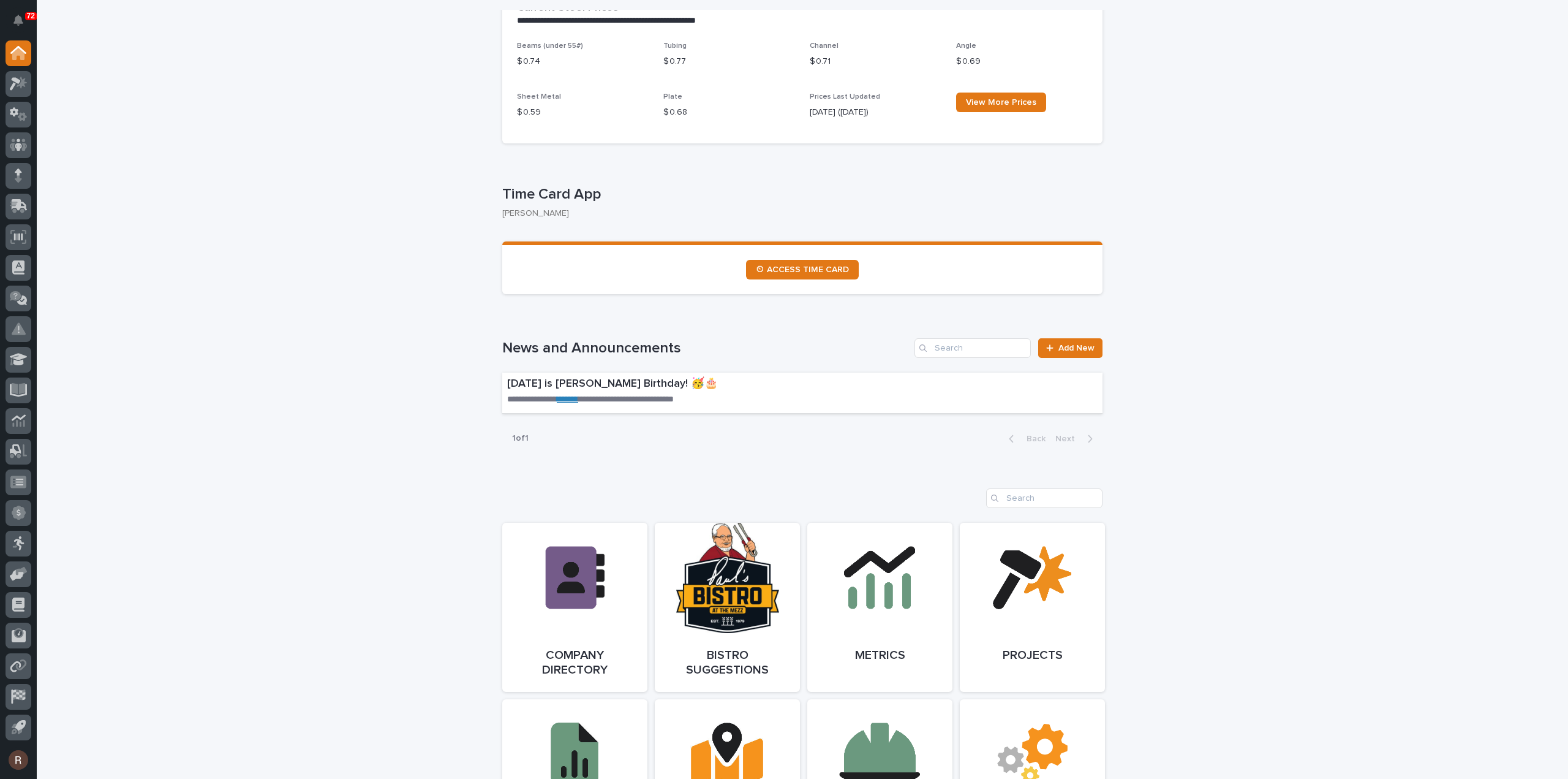
scroll to position [368, 0]
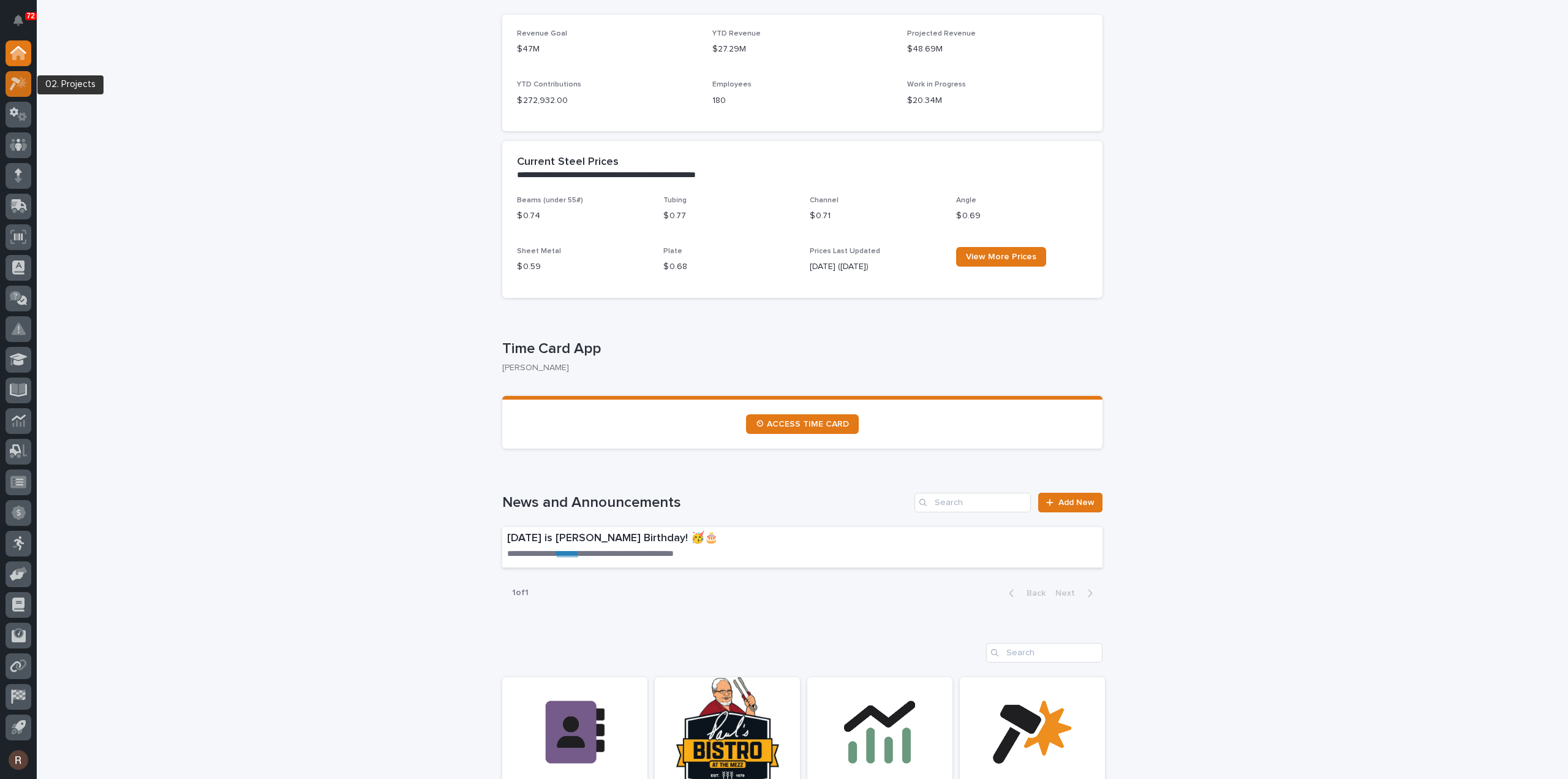
click at [20, 84] on icon at bounding box center [22, 82] width 10 height 12
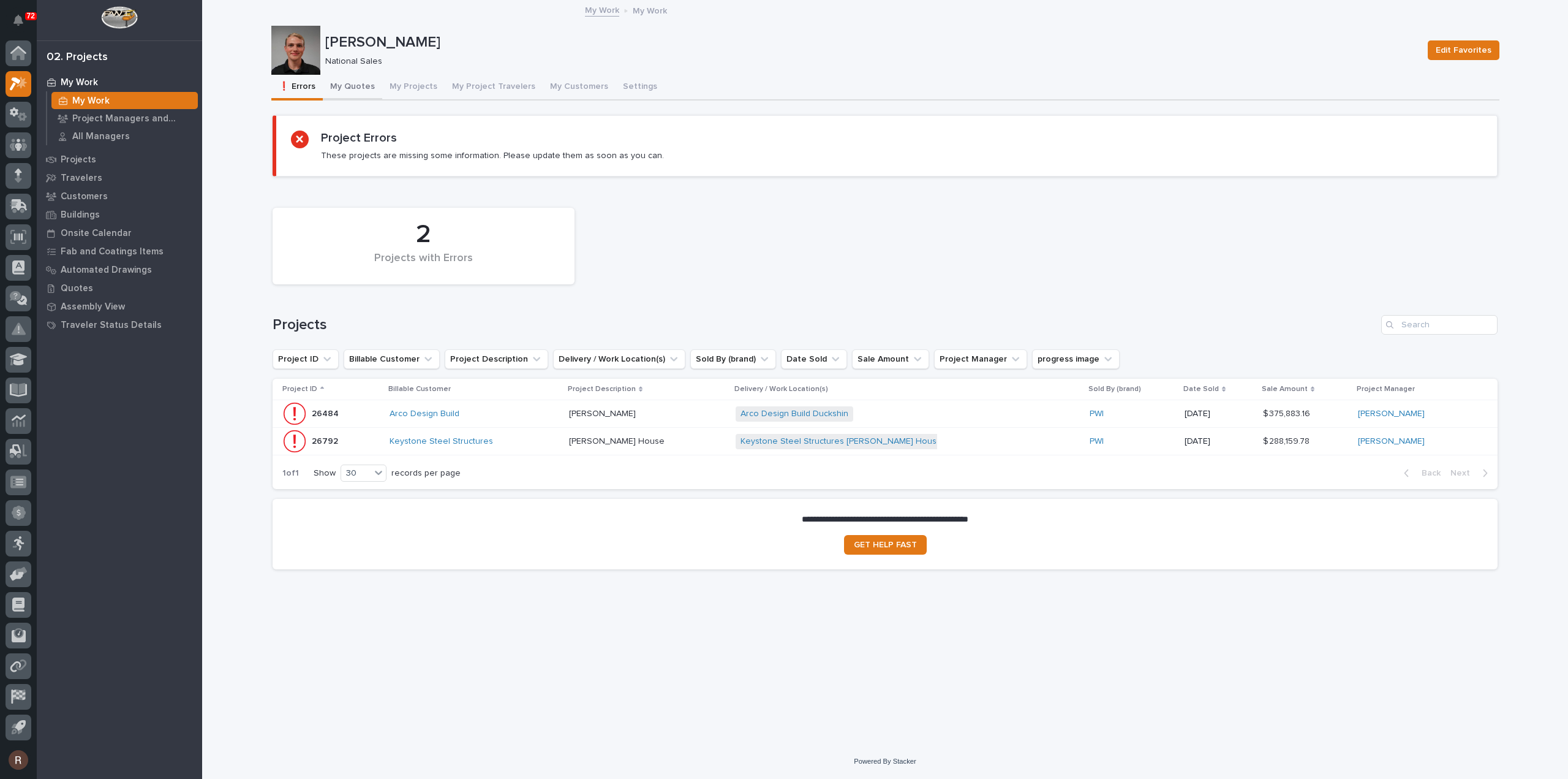
click at [356, 94] on button "My Quotes" at bounding box center [352, 87] width 59 height 25
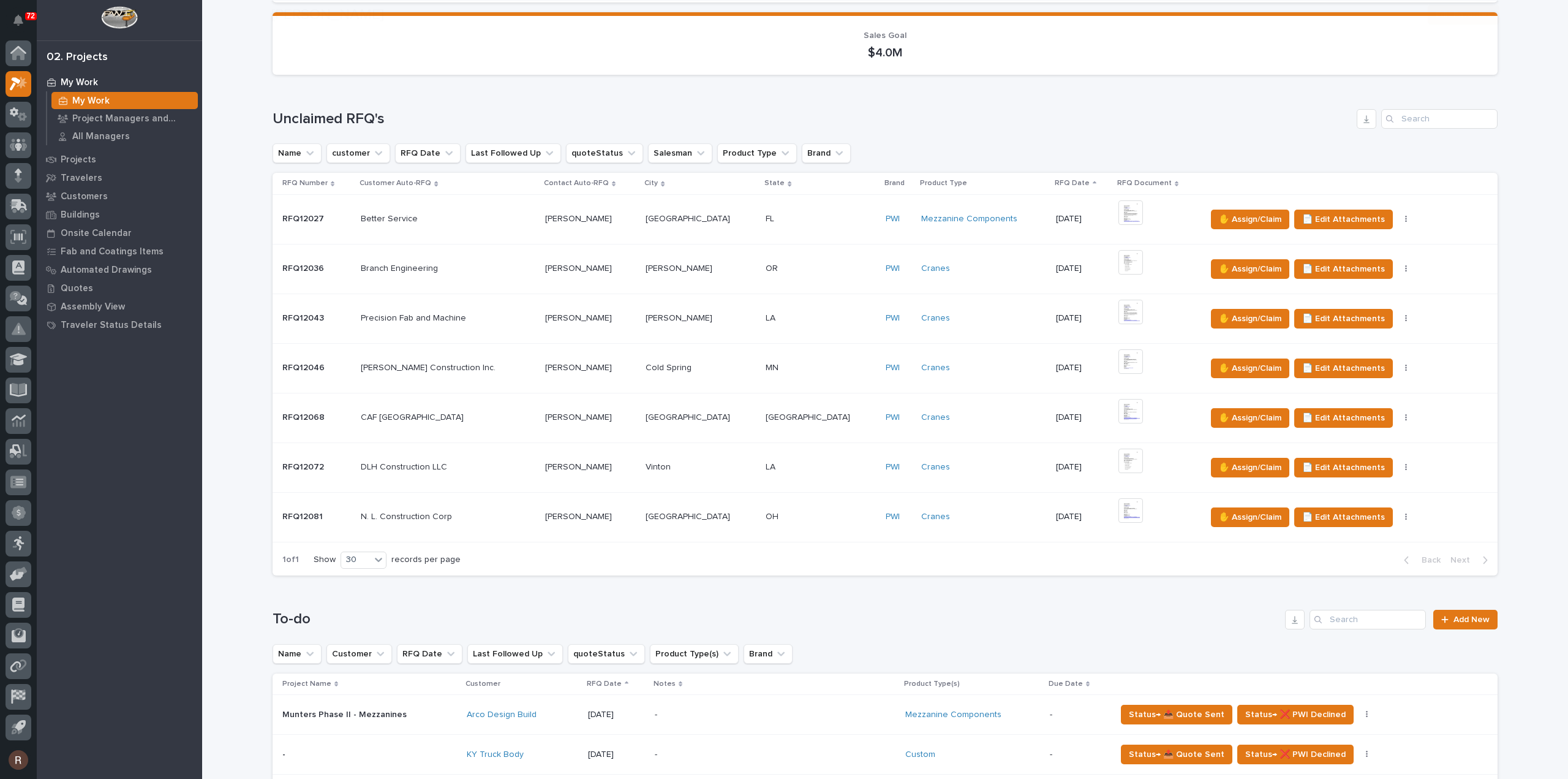
scroll to position [368, 0]
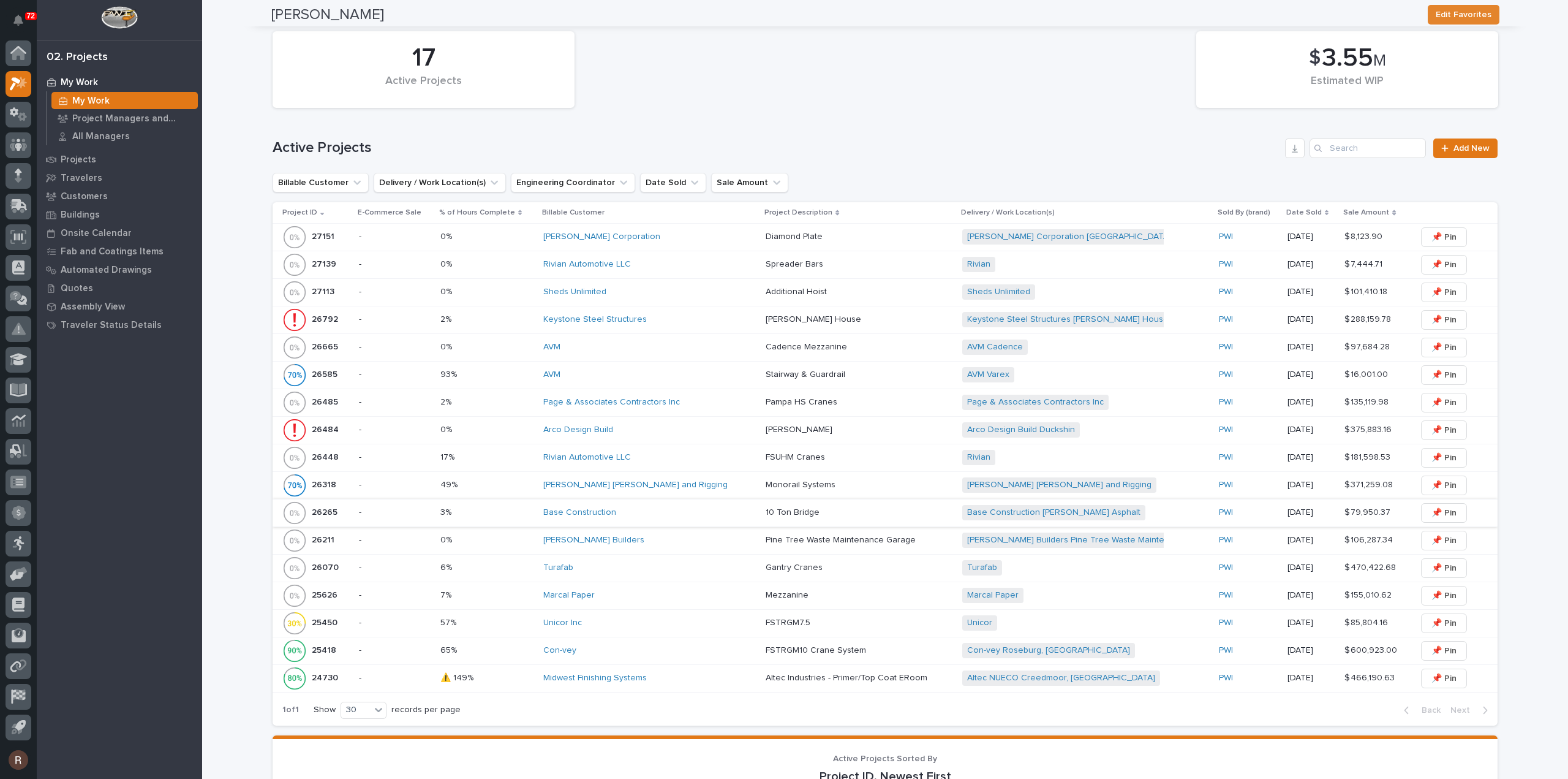
scroll to position [551, 0]
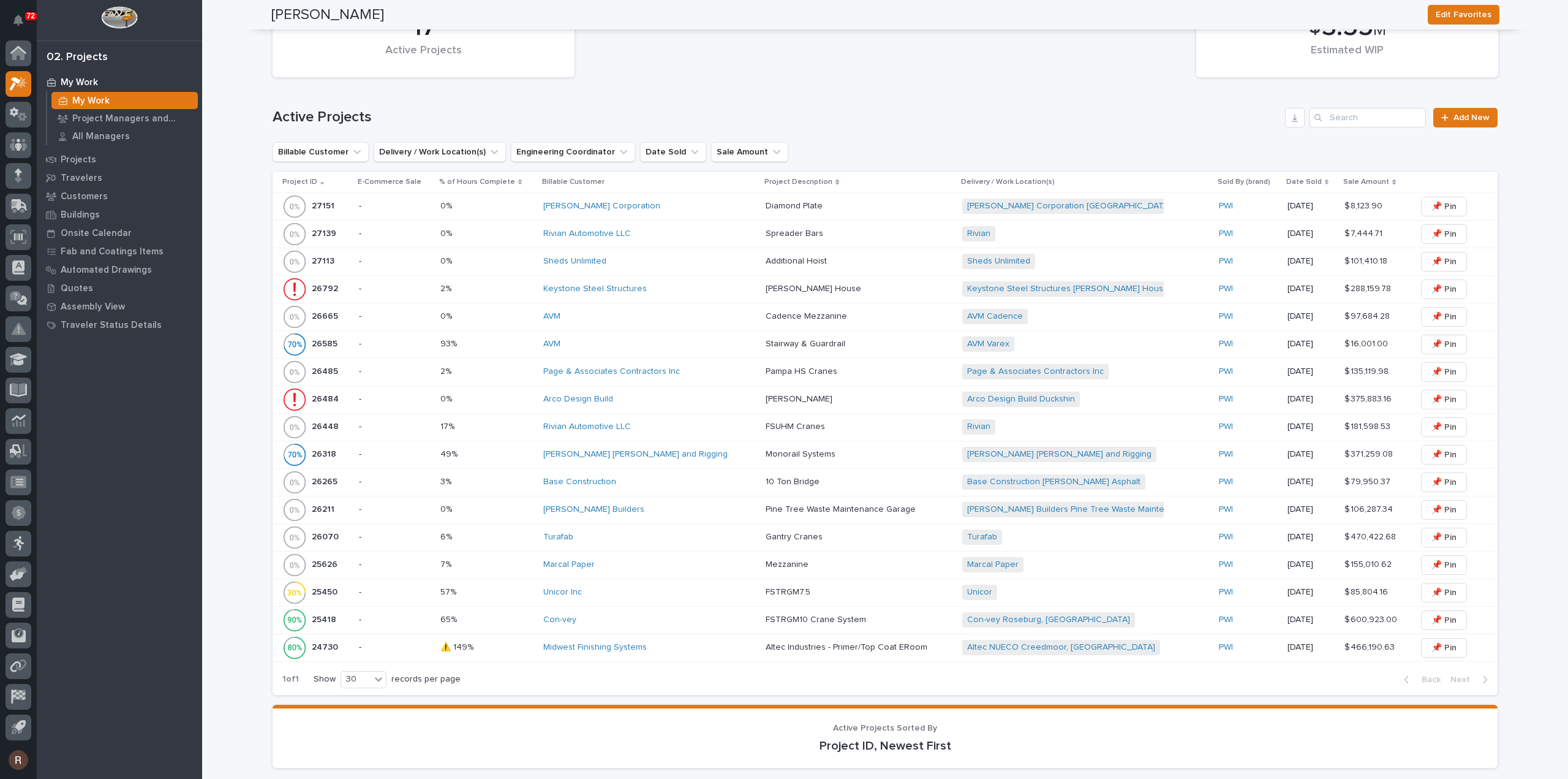
click at [653, 289] on div "Keystone Steel Structures" at bounding box center [649, 288] width 212 height 10
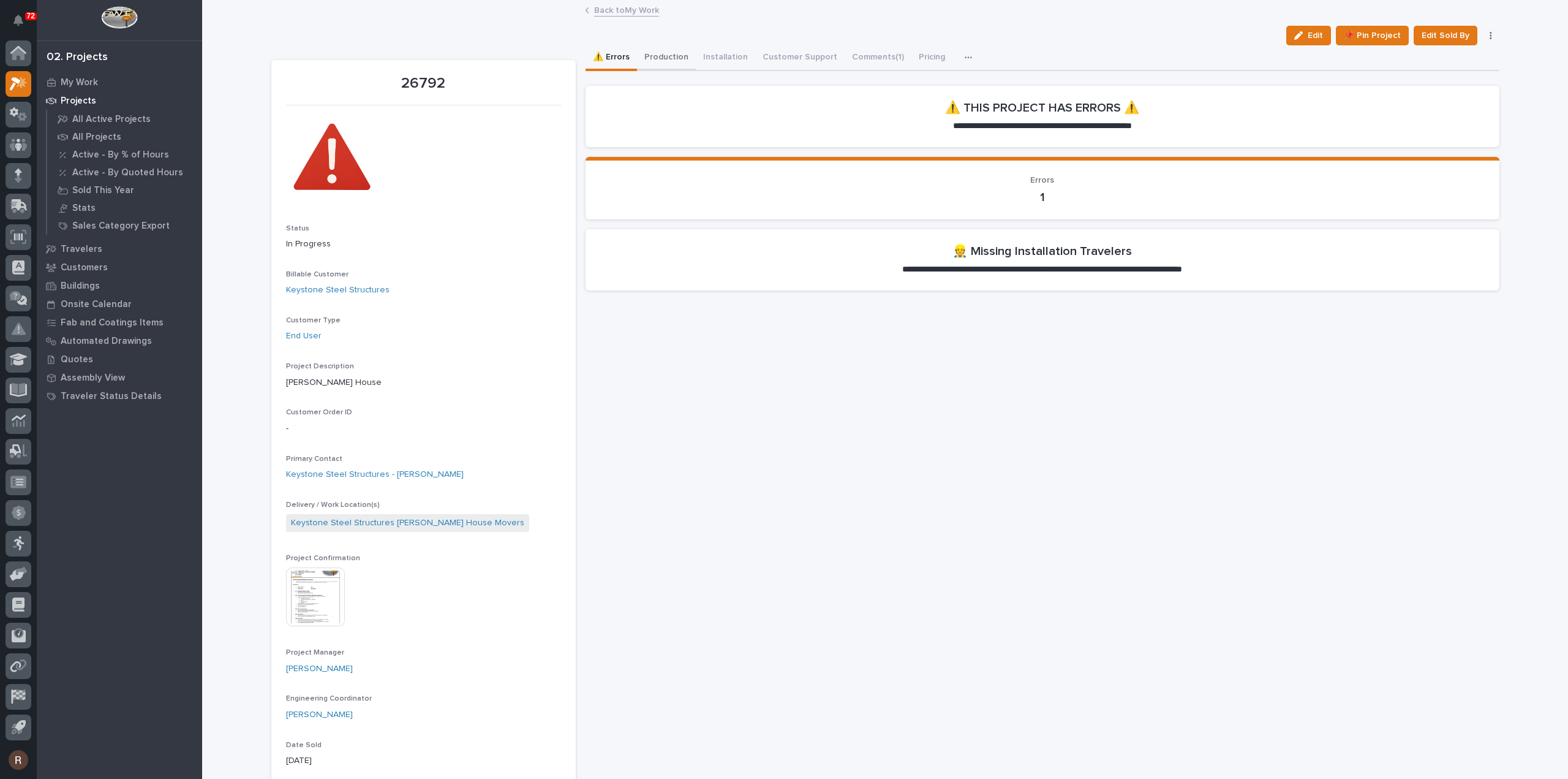
click at [647, 55] on button "Production" at bounding box center [666, 57] width 59 height 25
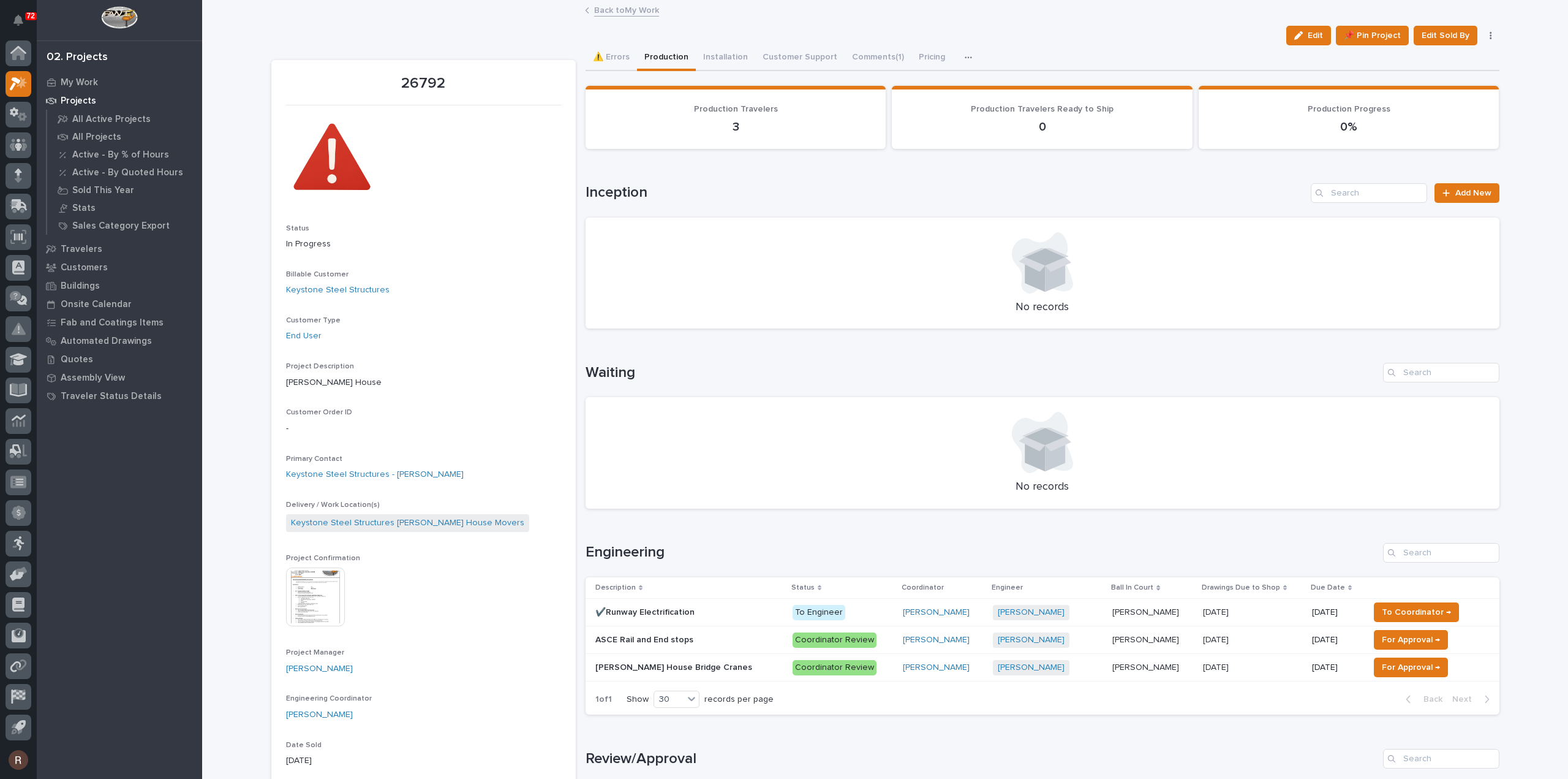
scroll to position [245, 0]
